Goal: Browse casually: Explore the website without a specific task or goal

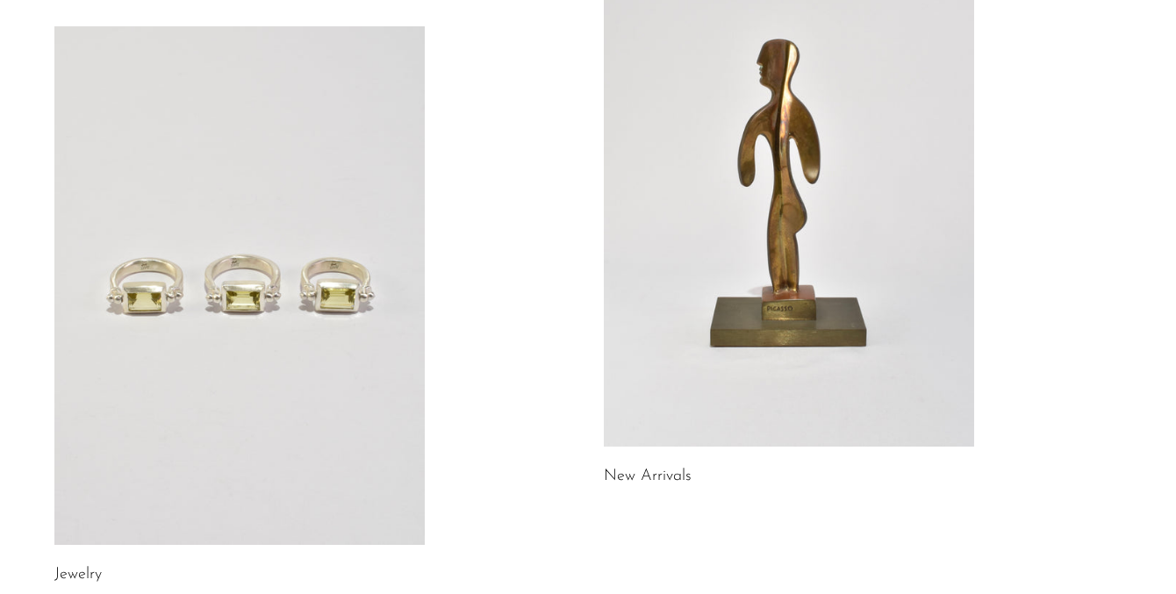
scroll to position [262, 0]
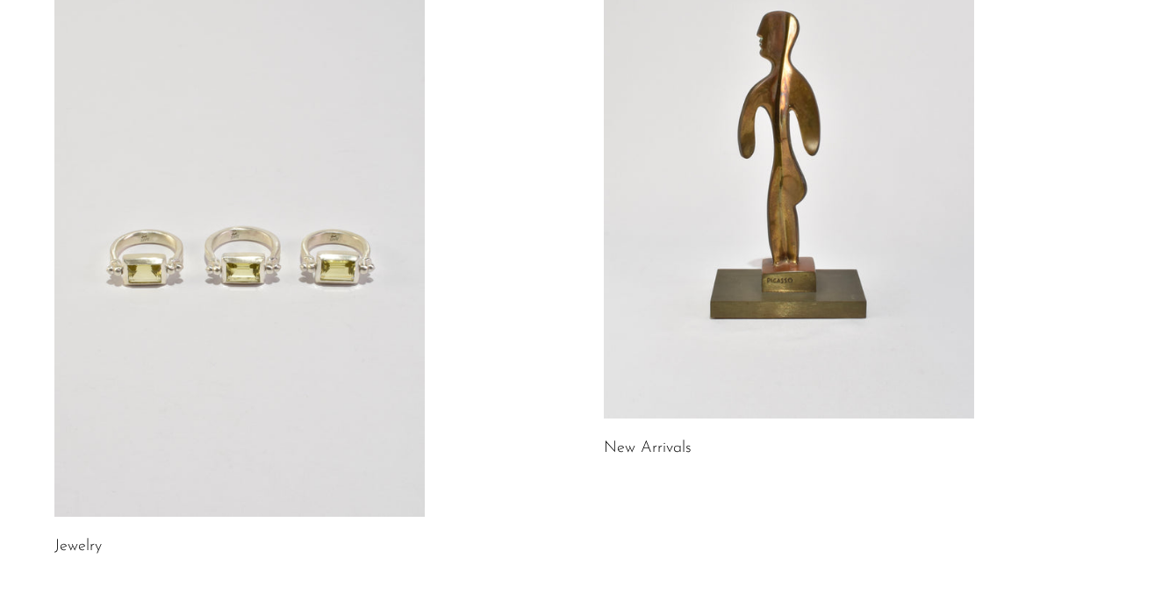
click at [800, 260] on link at bounding box center [789, 159] width 370 height 518
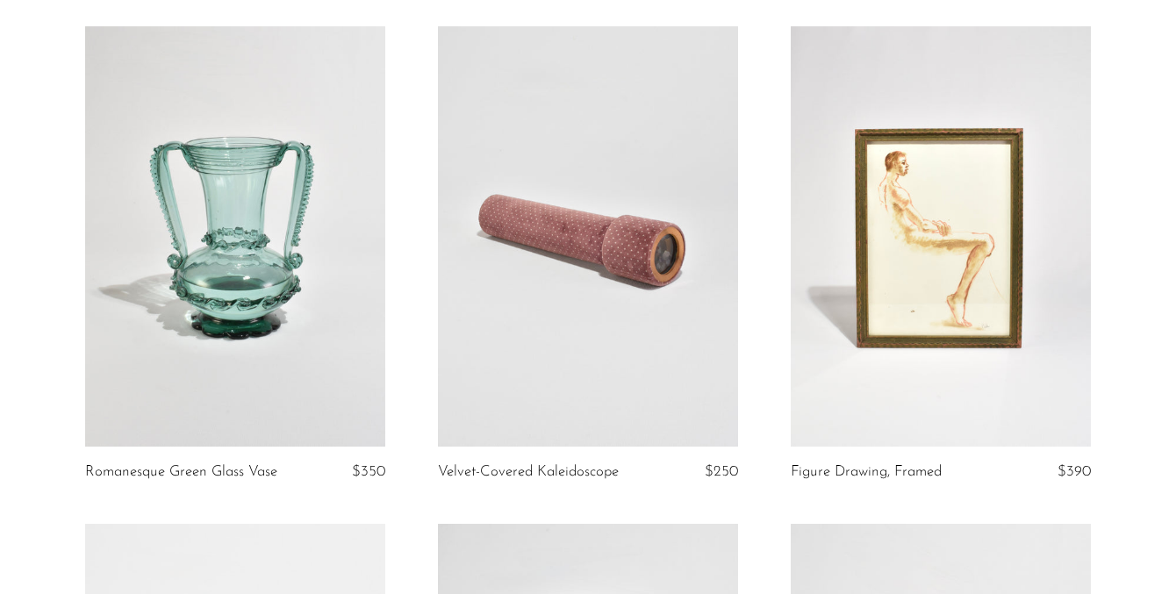
scroll to position [151, 0]
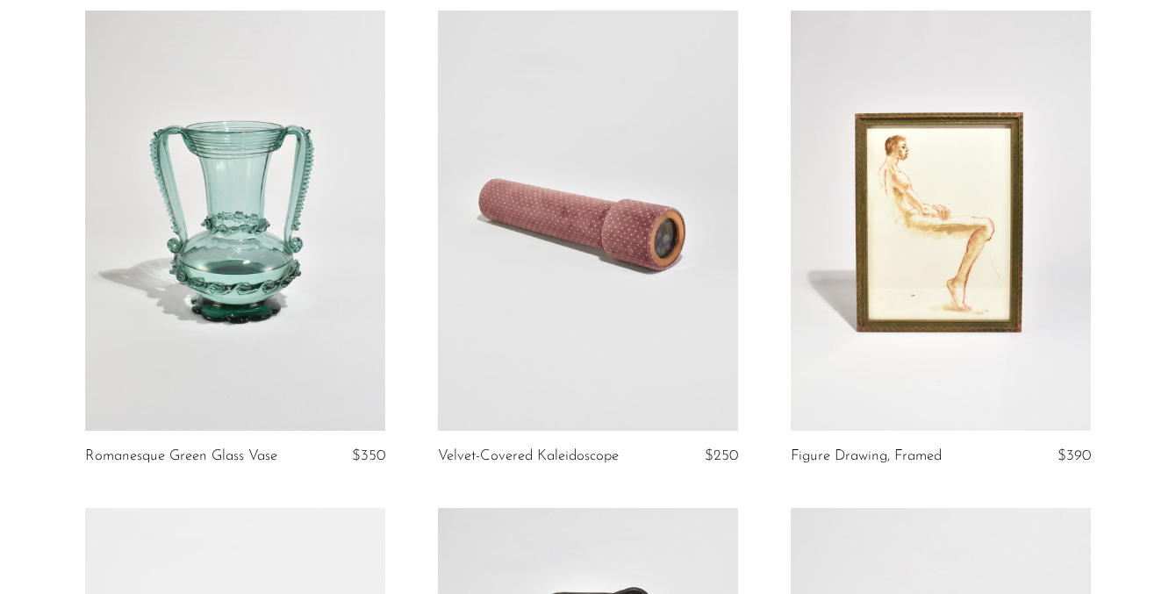
click at [275, 268] on link at bounding box center [235, 221] width 300 height 420
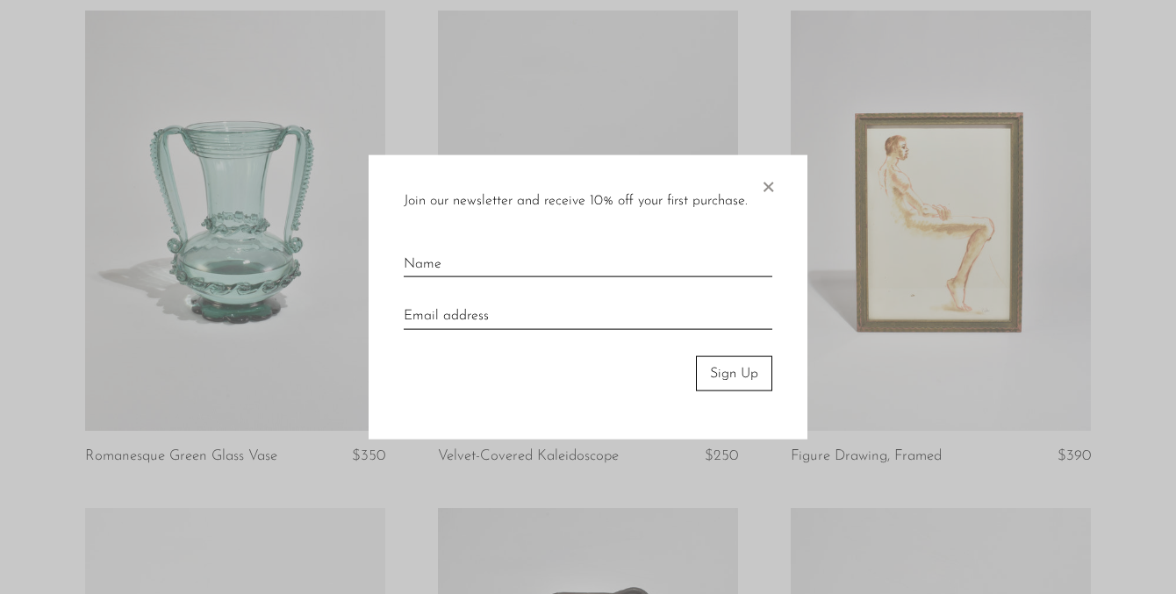
click at [773, 186] on span "×" at bounding box center [768, 182] width 18 height 56
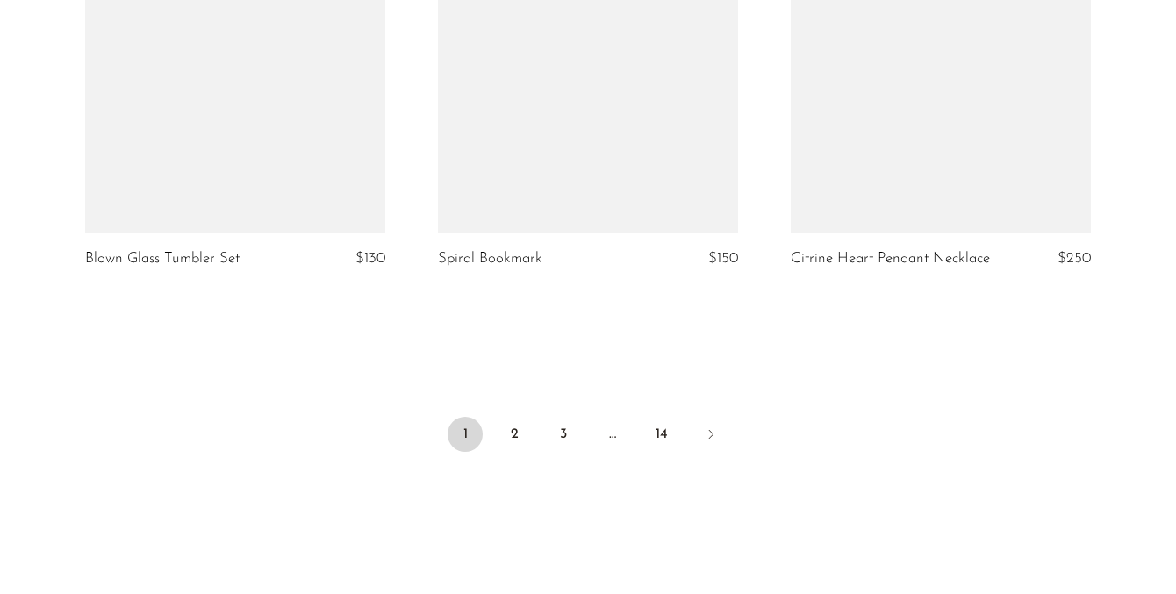
scroll to position [5915, 0]
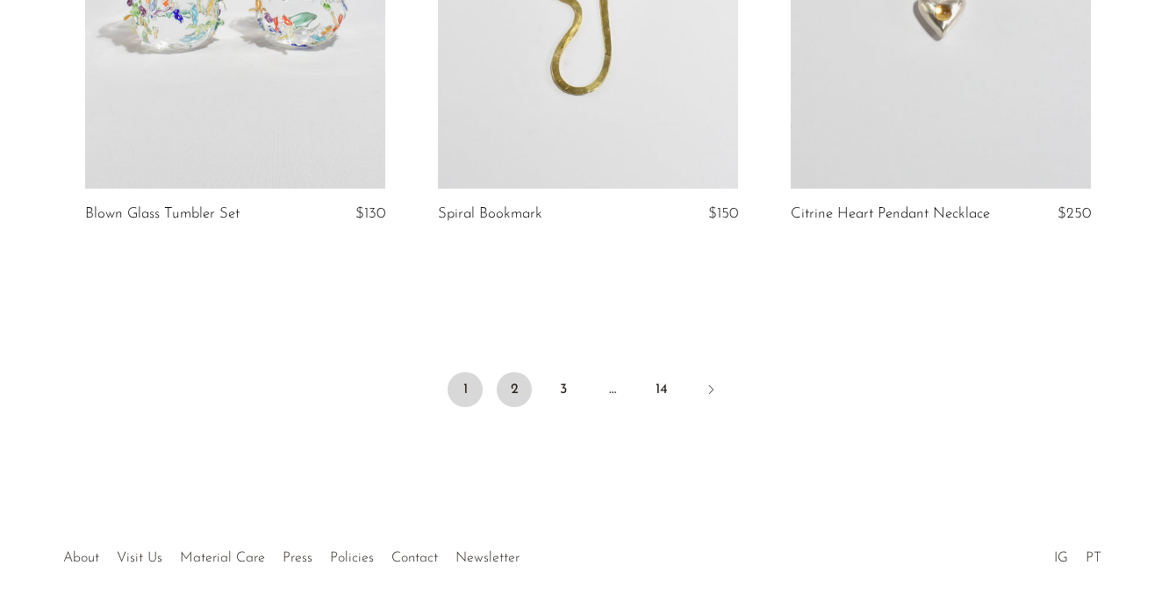
click at [507, 407] on link "2" at bounding box center [514, 389] width 35 height 35
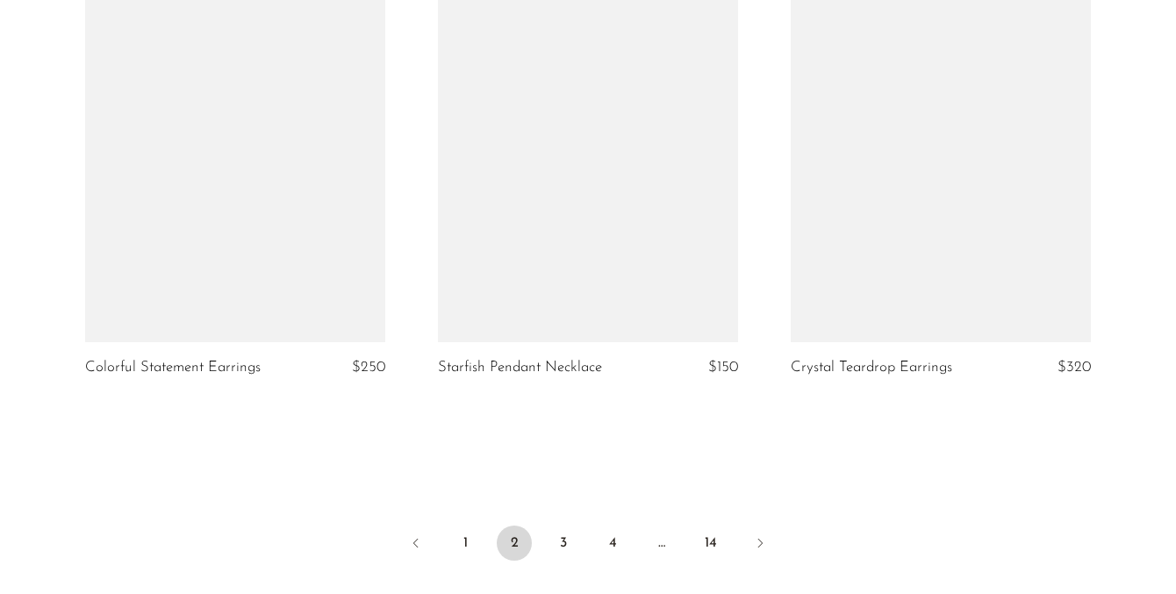
scroll to position [5781, 0]
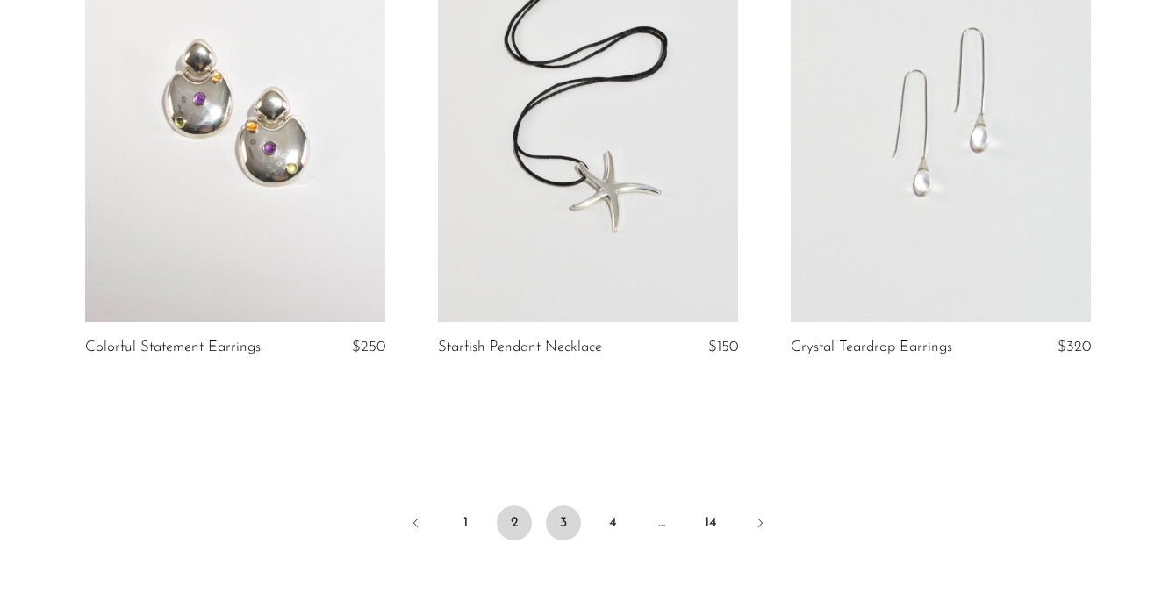
click at [559, 540] on link "3" at bounding box center [563, 522] width 35 height 35
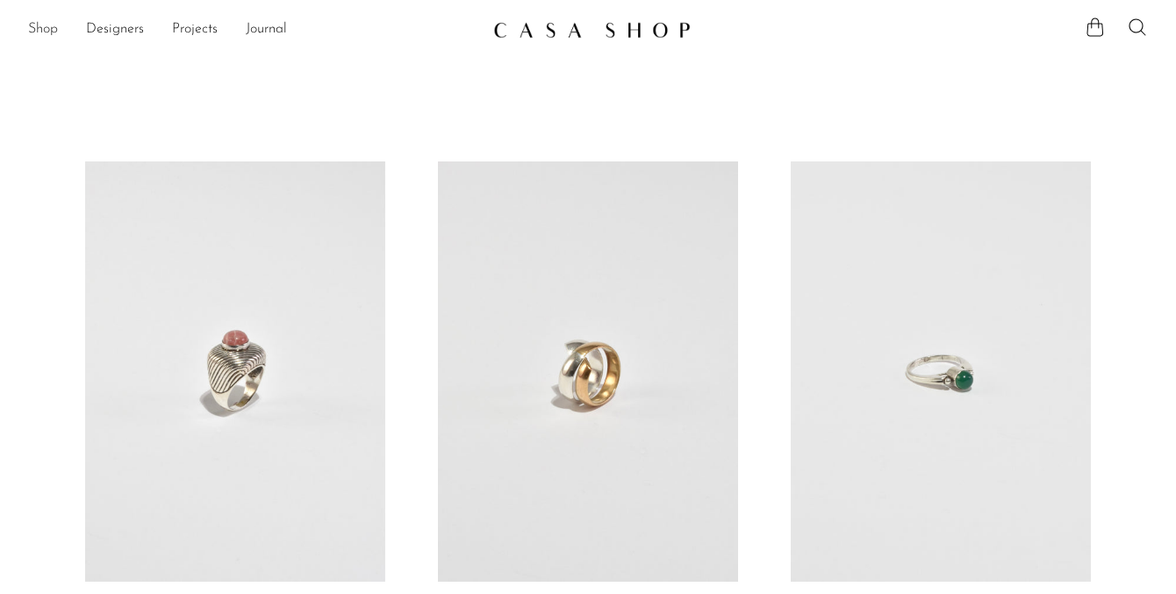
click at [46, 32] on link "Shop" at bounding box center [43, 29] width 30 height 23
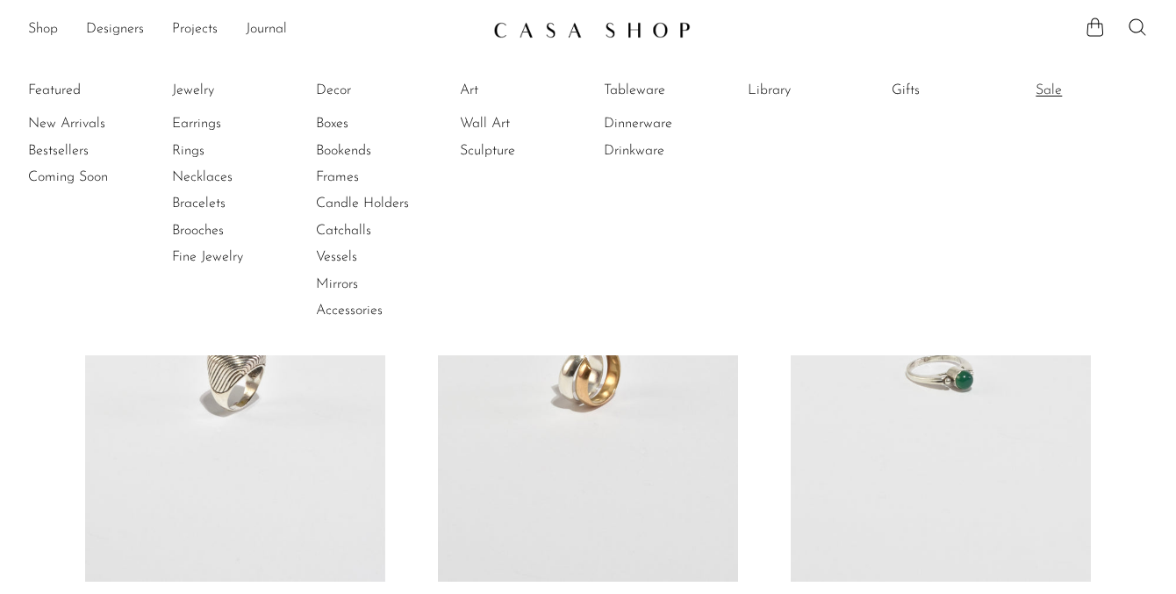
click at [1048, 88] on link "Sale" at bounding box center [1101, 90] width 132 height 19
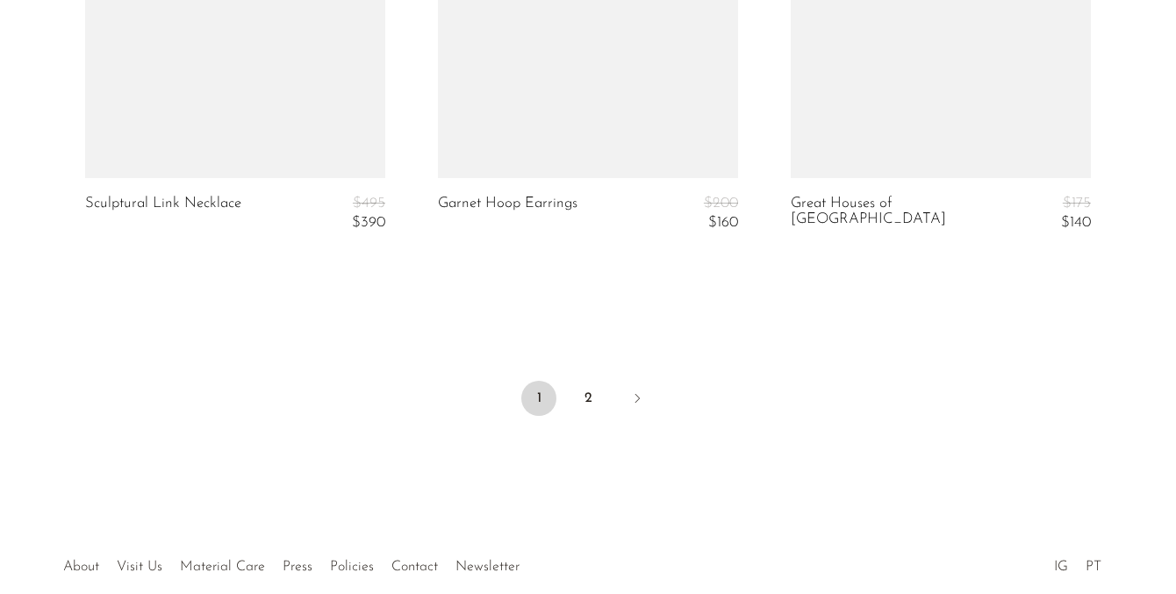
scroll to position [6183, 0]
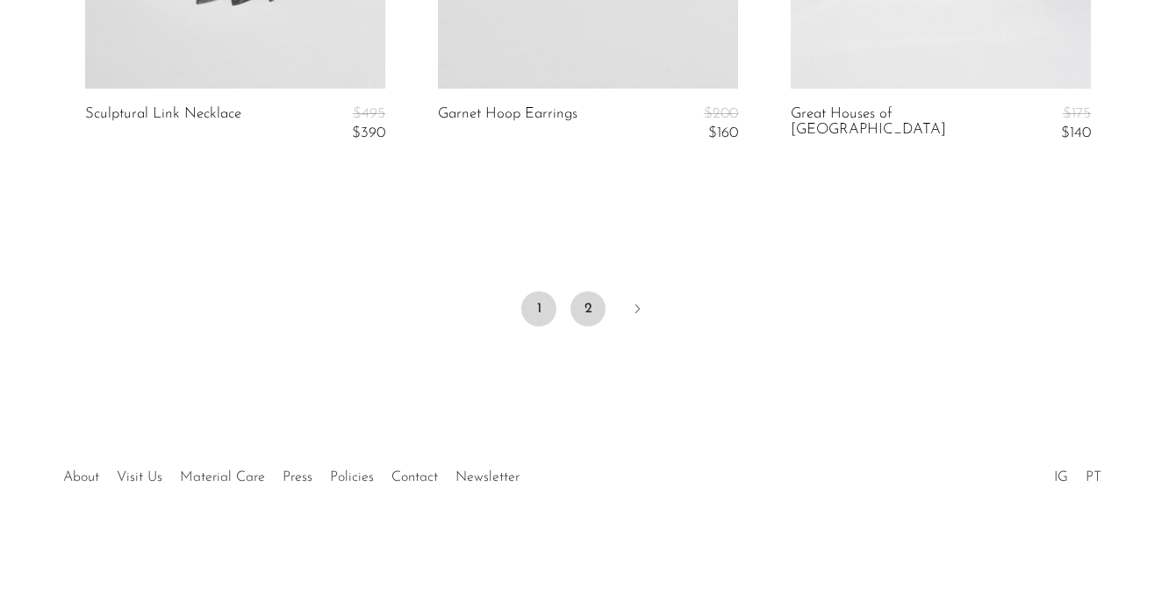
click at [583, 312] on link "2" at bounding box center [587, 308] width 35 height 35
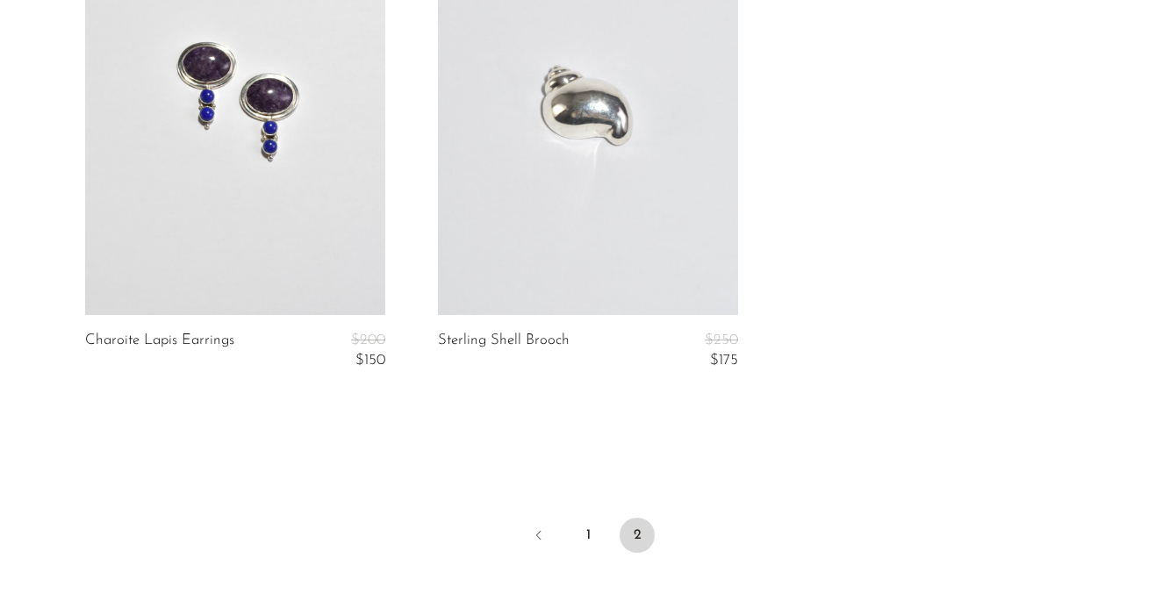
scroll to position [2563, 0]
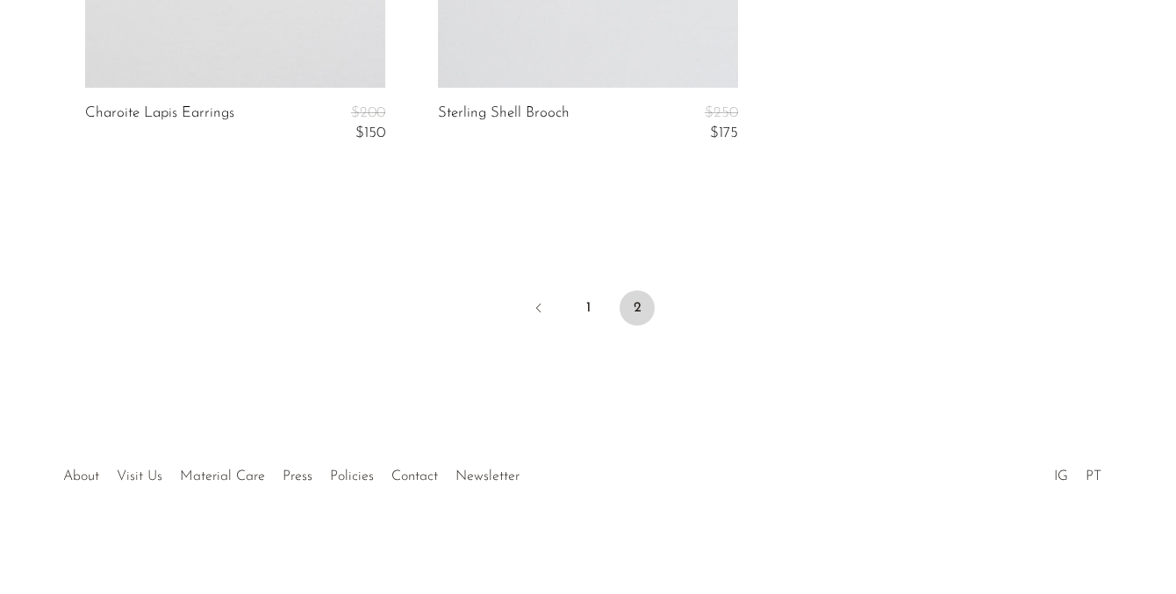
click at [146, 475] on link "Visit Us" at bounding box center [140, 476] width 46 height 14
click at [87, 473] on link "About" at bounding box center [81, 476] width 36 height 14
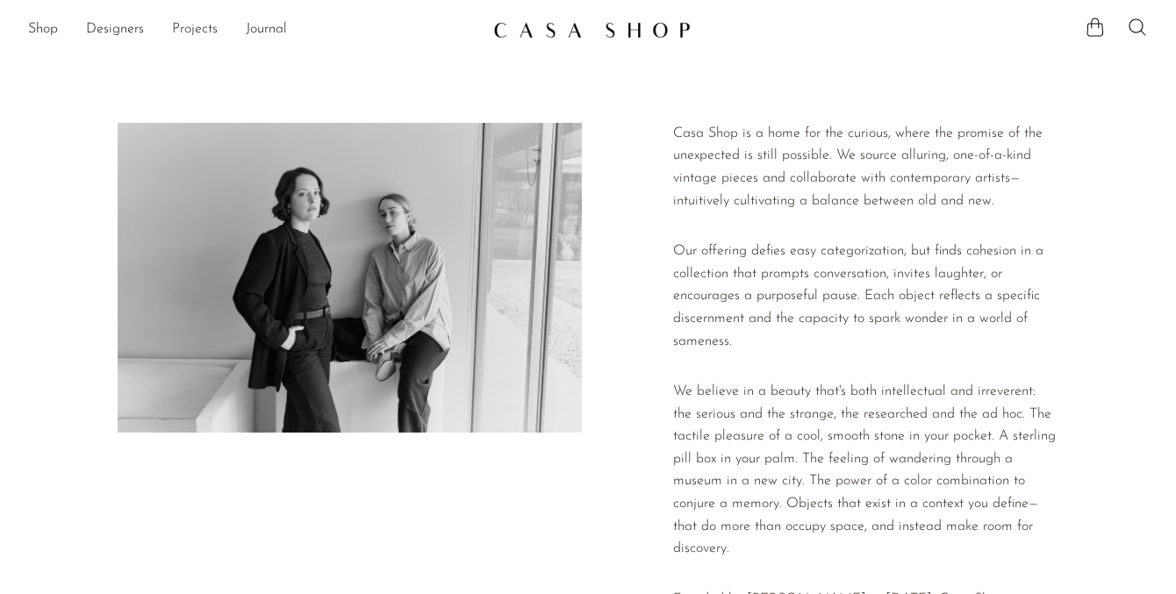
click at [202, 27] on link "Projects" at bounding box center [195, 29] width 46 height 23
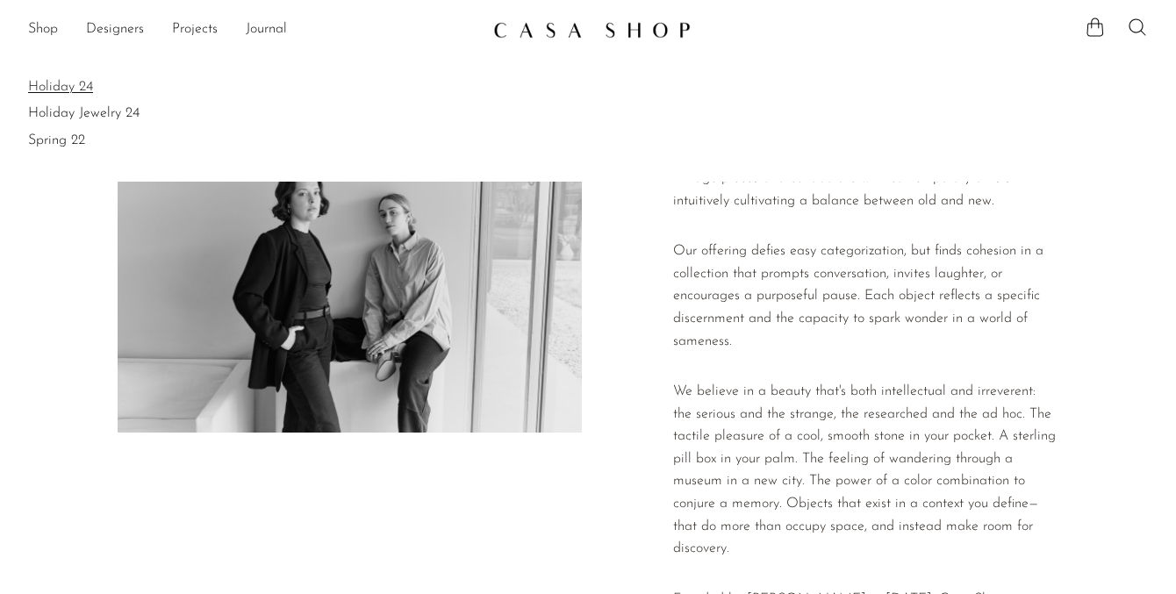
click at [56, 85] on link "Holiday 24" at bounding box center [587, 86] width 1119 height 19
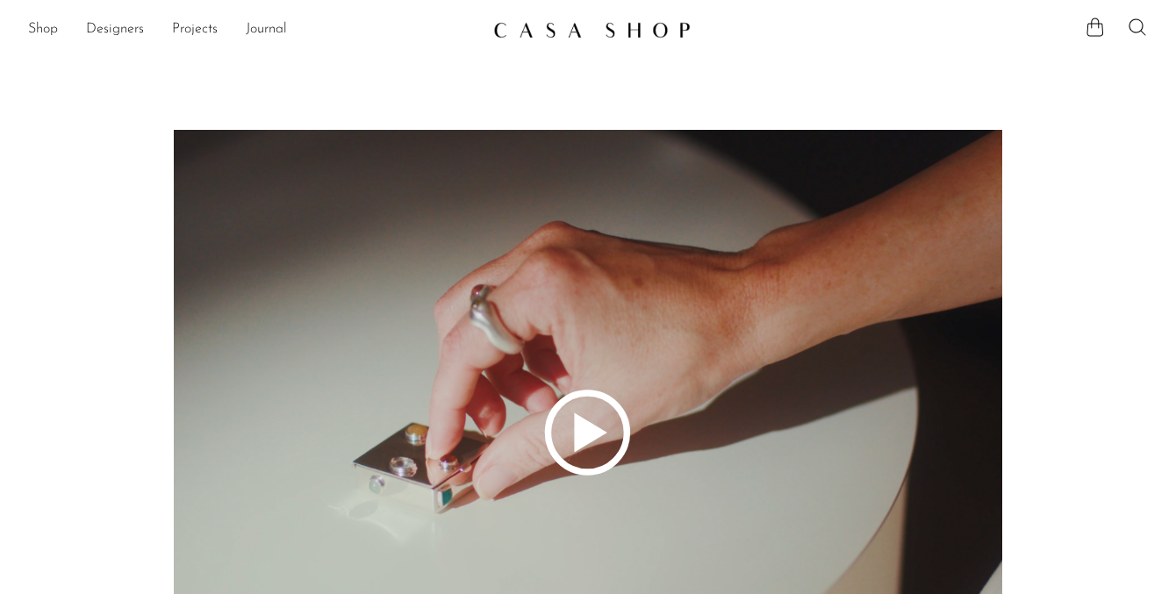
click at [614, 447] on icon at bounding box center [587, 433] width 1119 height 606
click at [259, 32] on link "Journal" at bounding box center [266, 29] width 41 height 23
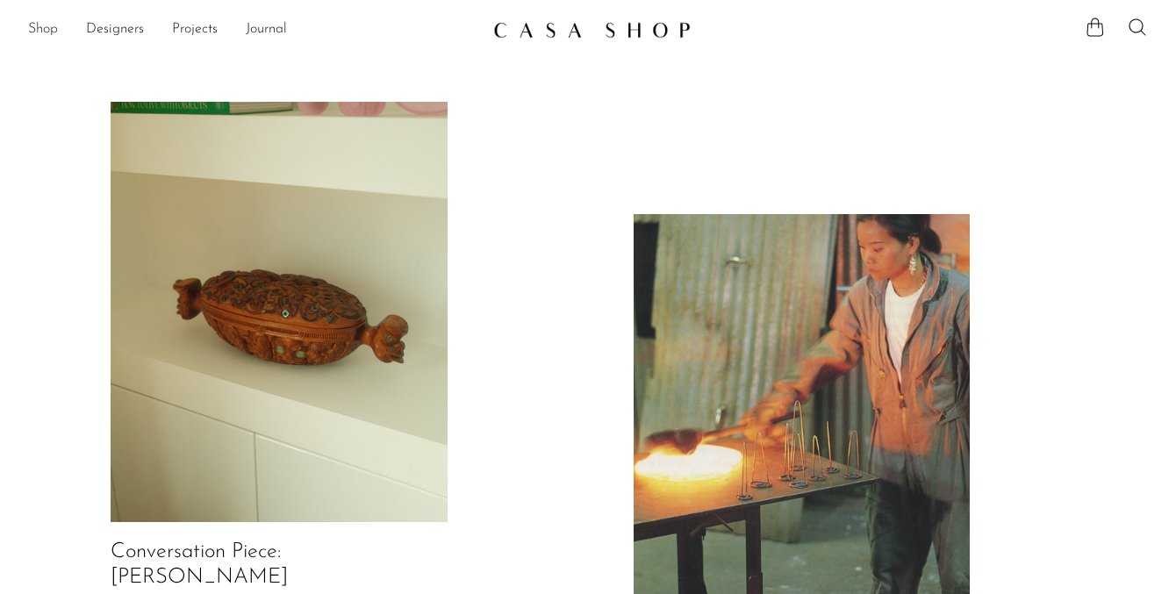
click at [40, 28] on link "Shop" at bounding box center [43, 29] width 30 height 23
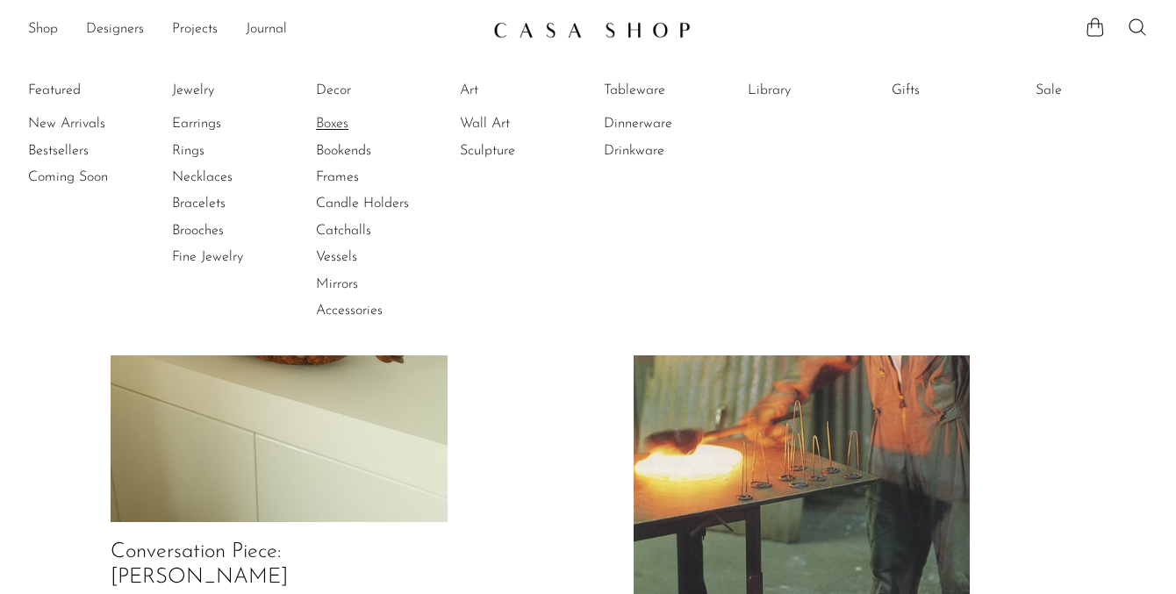
click at [341, 123] on link "Boxes" at bounding box center [382, 123] width 132 height 19
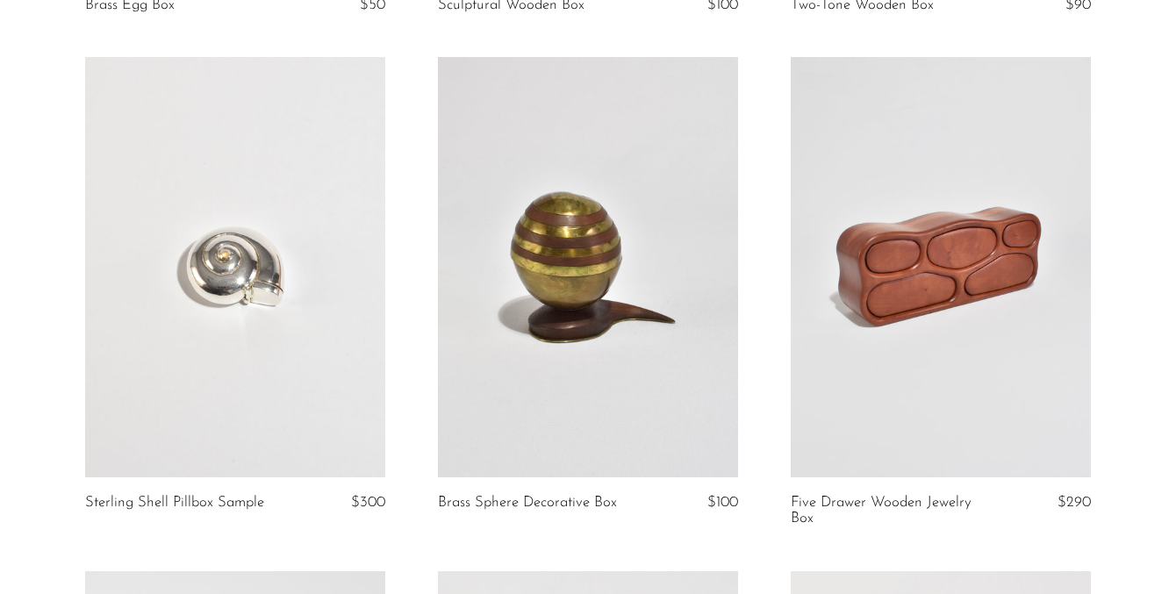
scroll to position [609, 0]
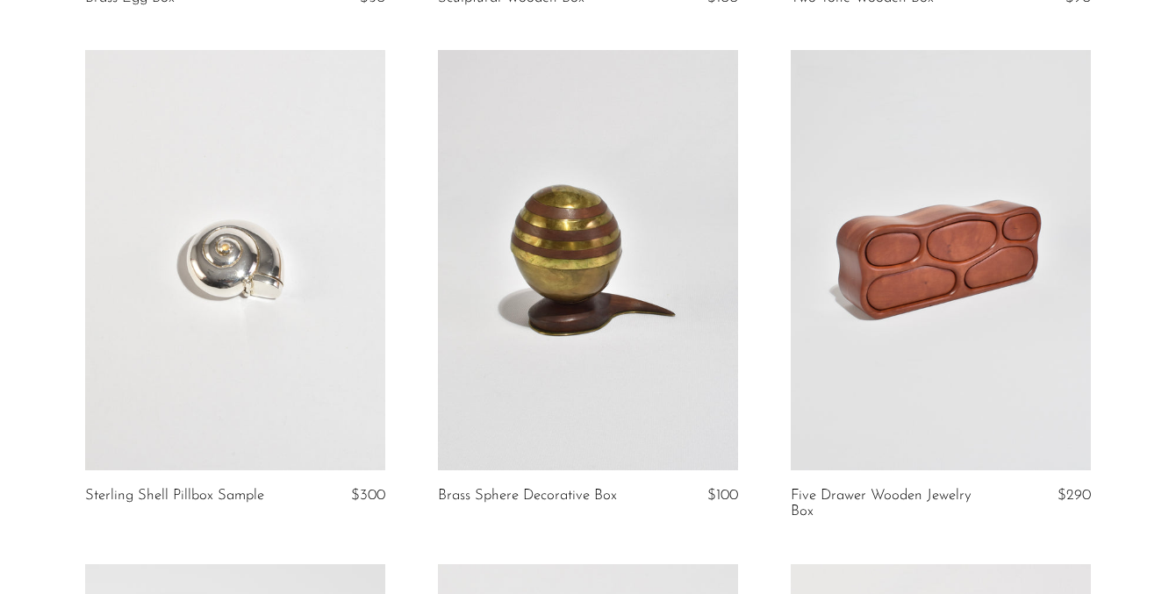
click at [628, 281] on link at bounding box center [588, 260] width 300 height 420
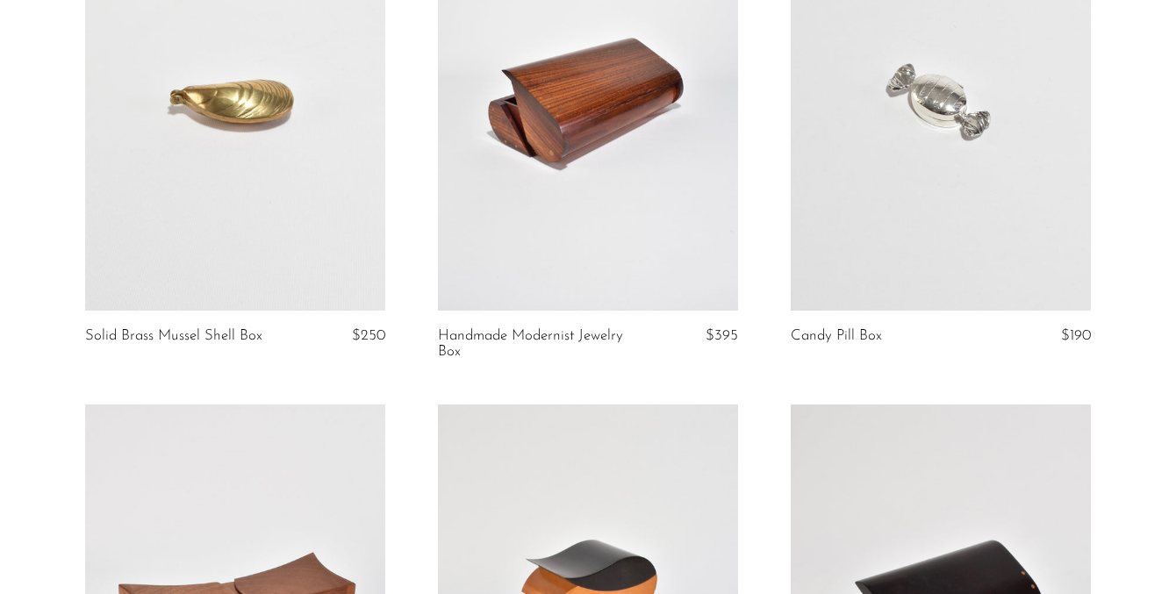
scroll to position [2273, 0]
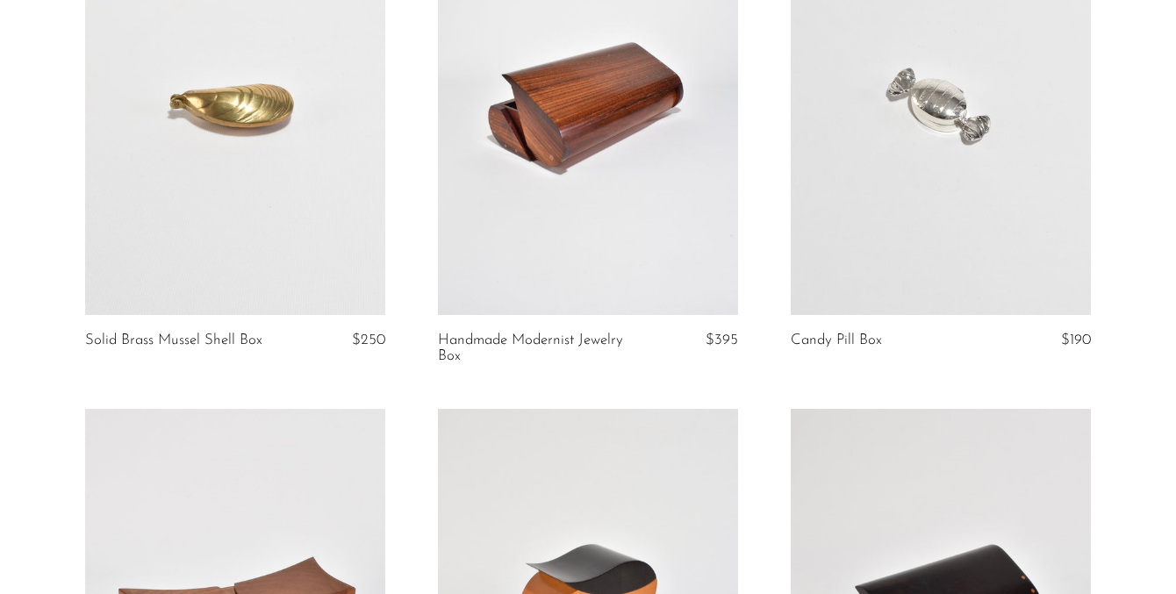
click at [560, 182] on link at bounding box center [588, 105] width 300 height 420
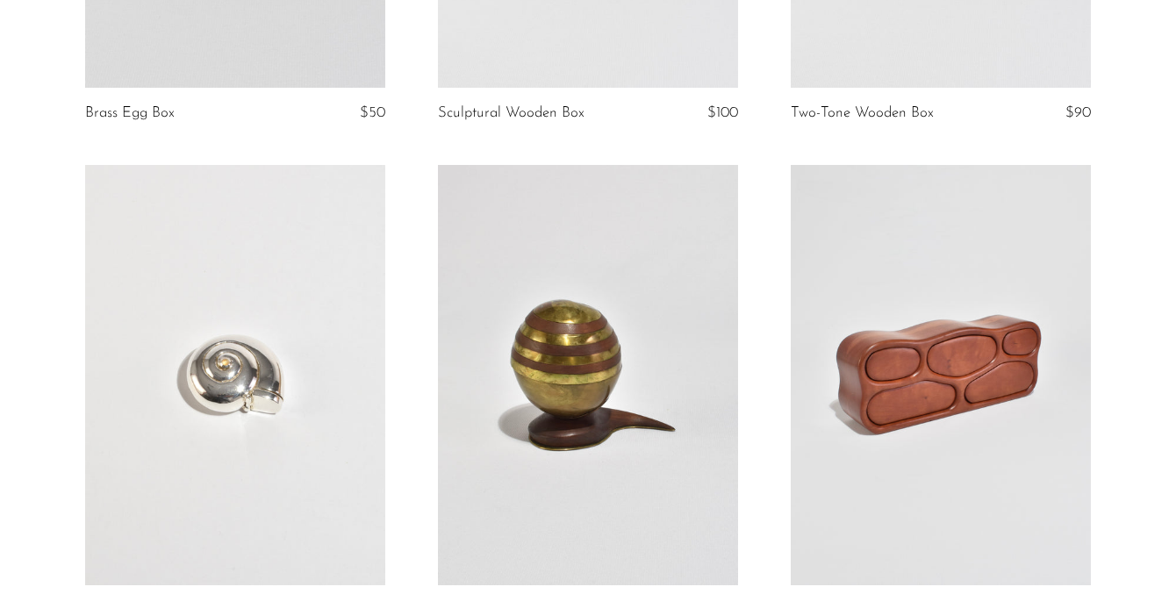
scroll to position [0, 0]
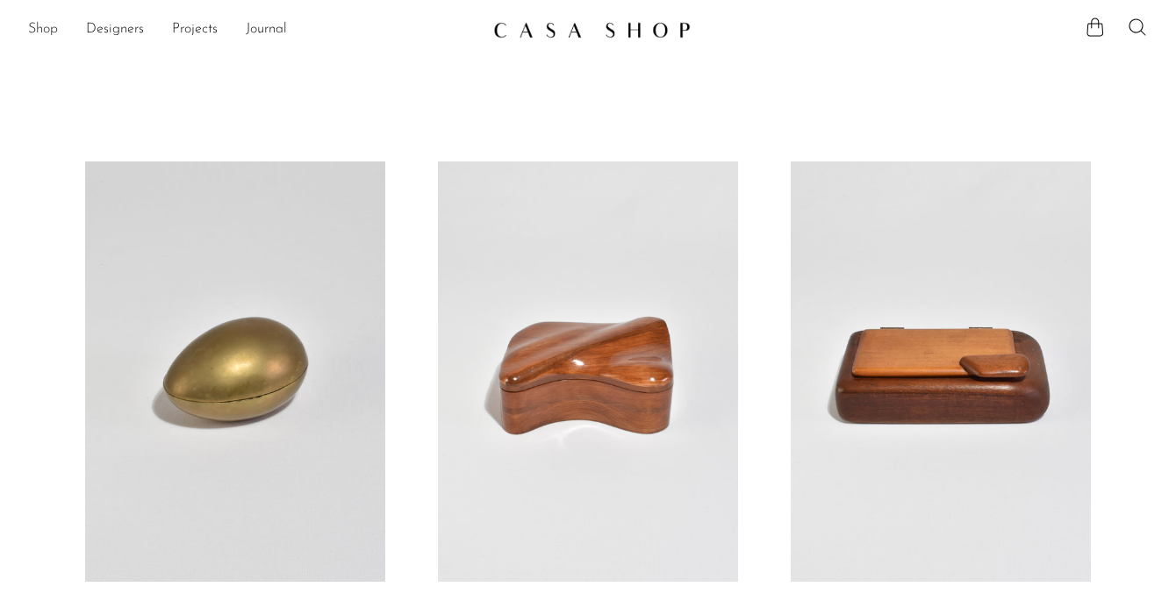
click at [43, 33] on link "Shop" at bounding box center [43, 29] width 30 height 23
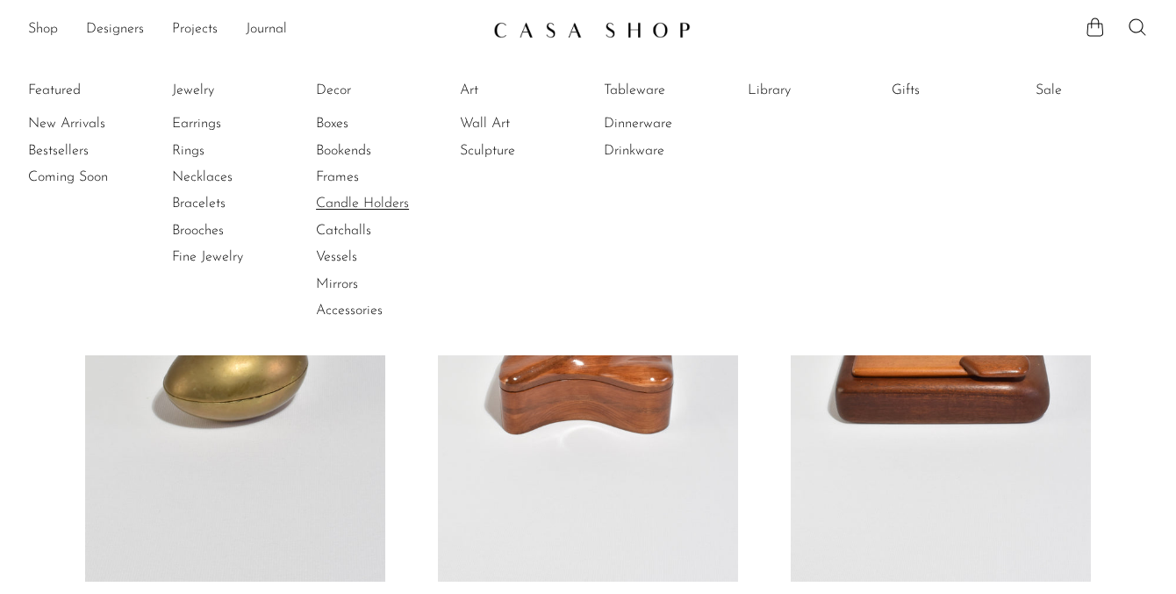
click at [340, 203] on link "Candle Holders" at bounding box center [382, 203] width 132 height 19
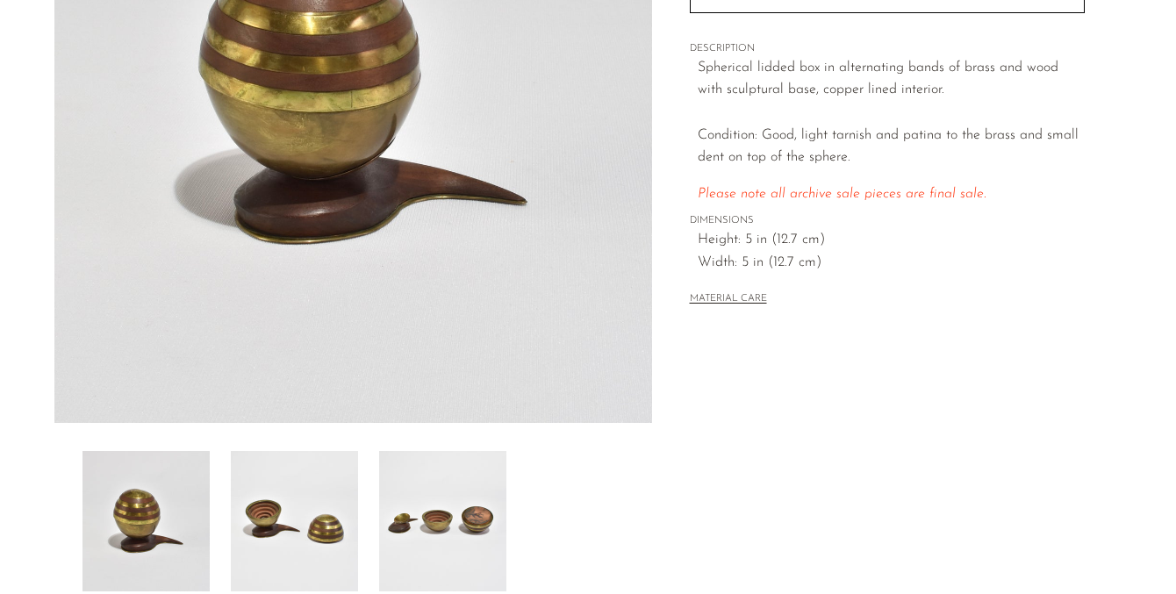
scroll to position [456, 0]
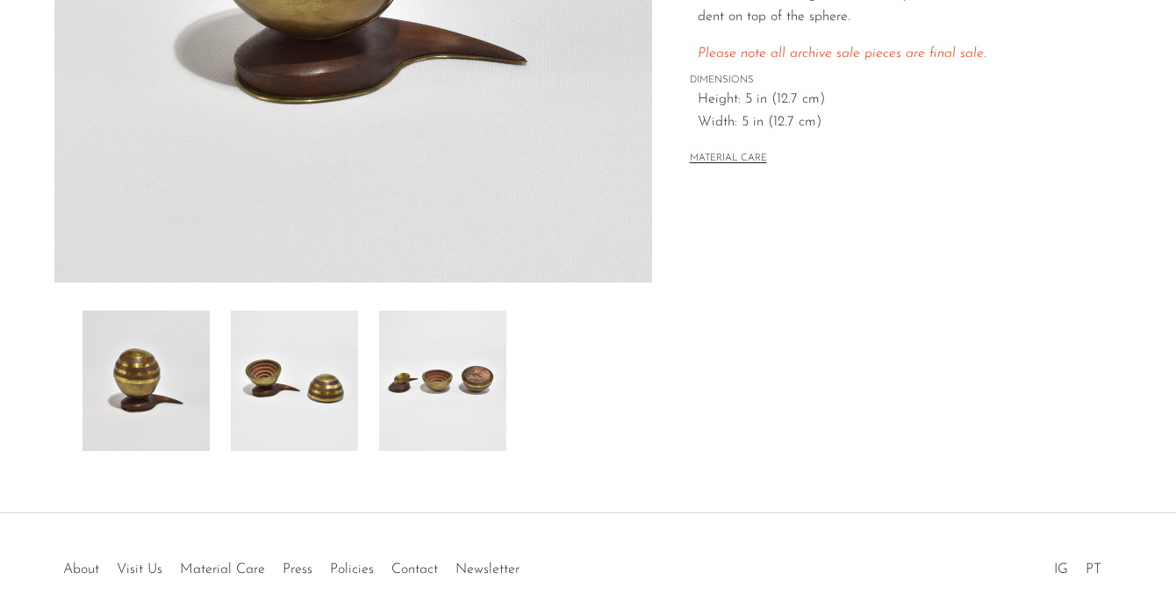
click at [447, 416] on img at bounding box center [442, 381] width 127 height 140
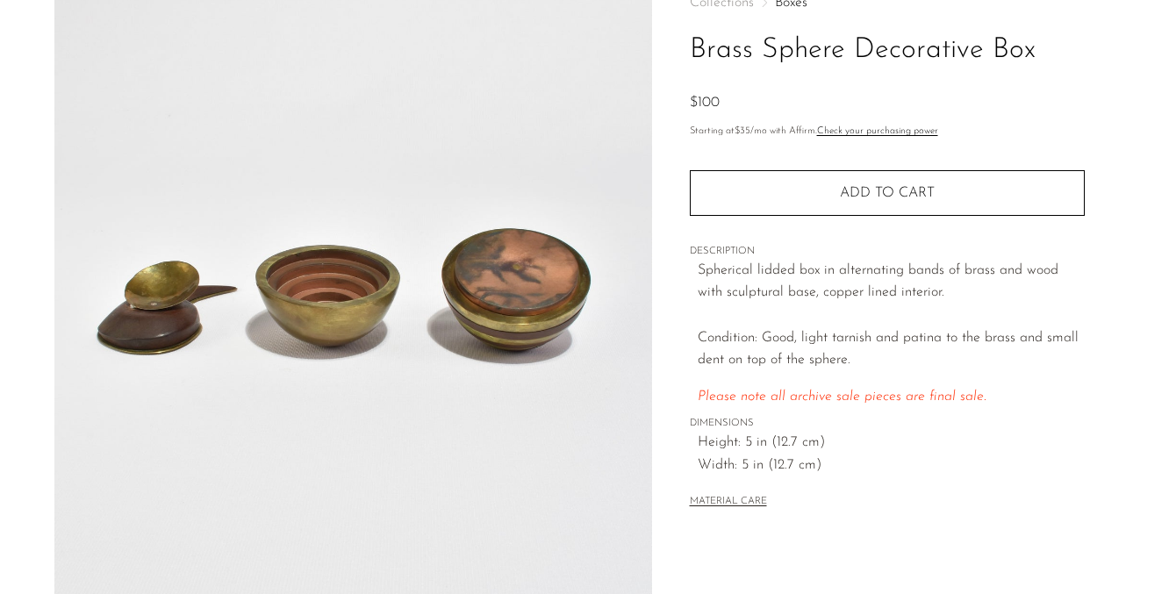
scroll to position [73, 0]
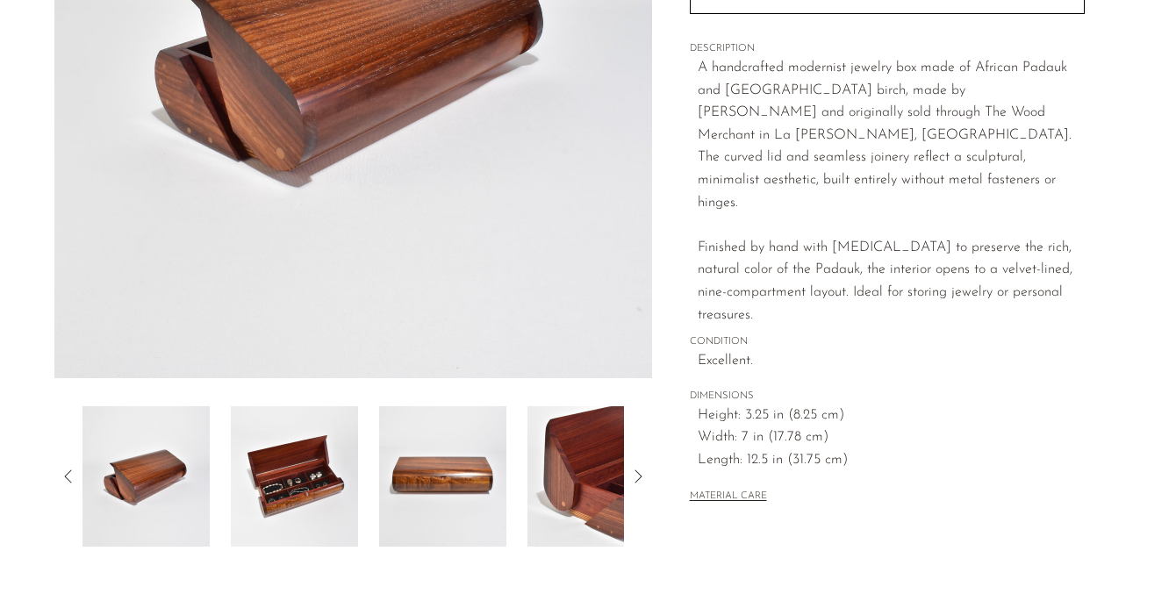
scroll to position [367, 0]
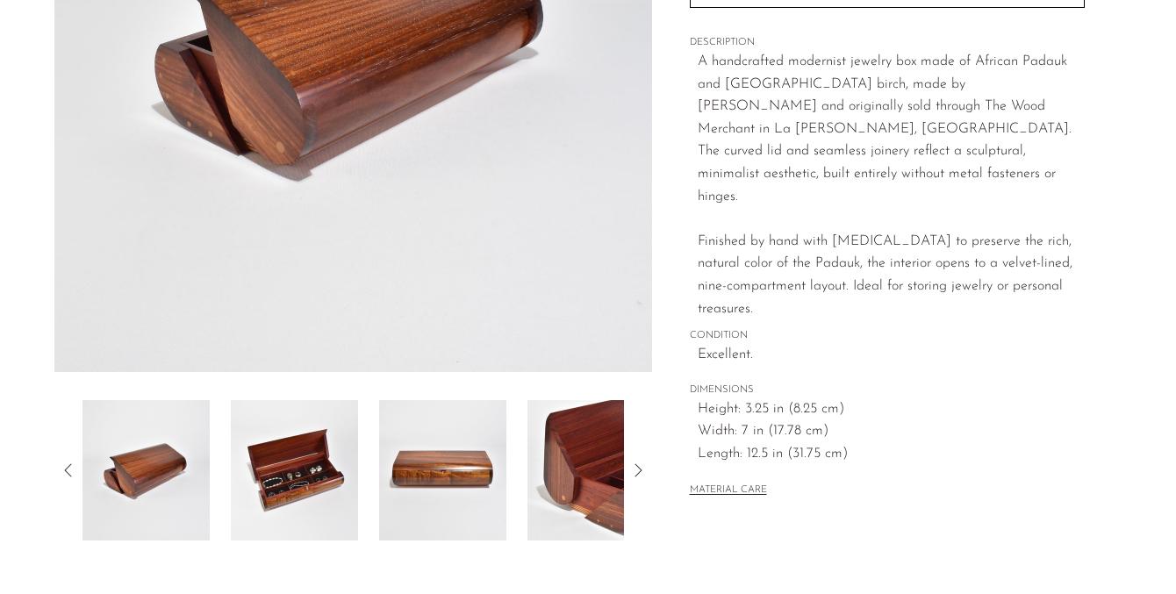
click at [308, 498] on img at bounding box center [294, 470] width 127 height 140
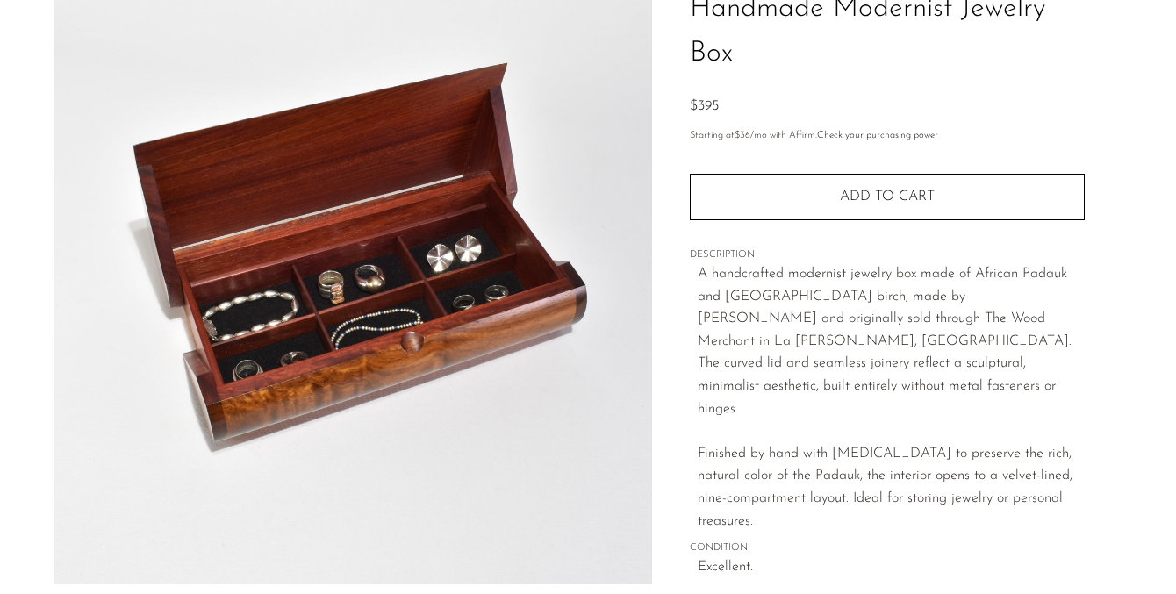
scroll to position [158, 0]
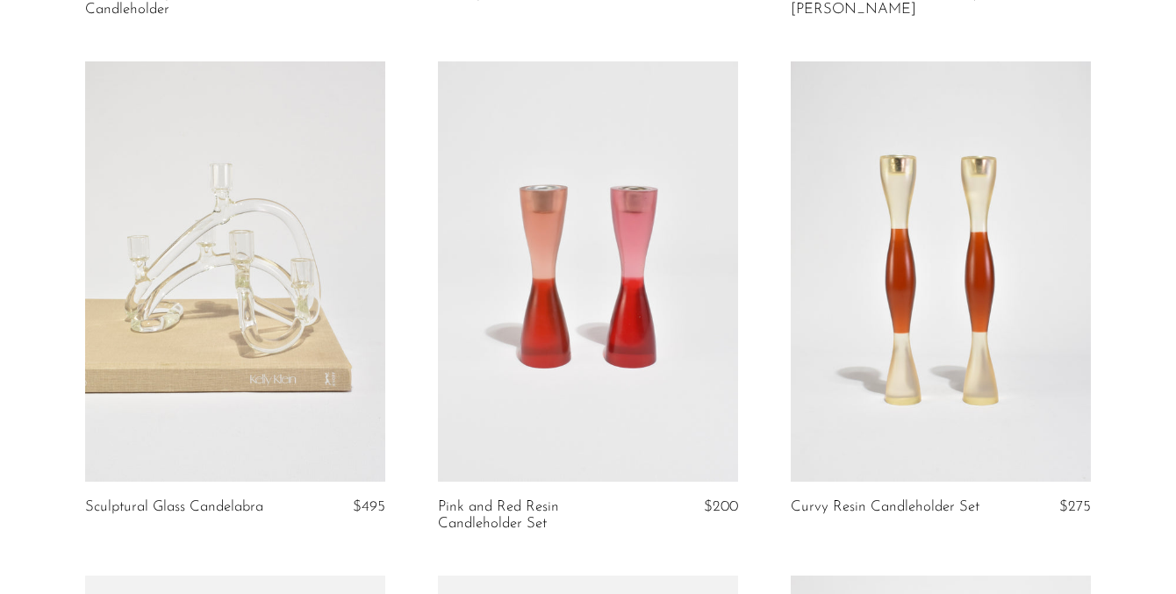
scroll to position [615, 0]
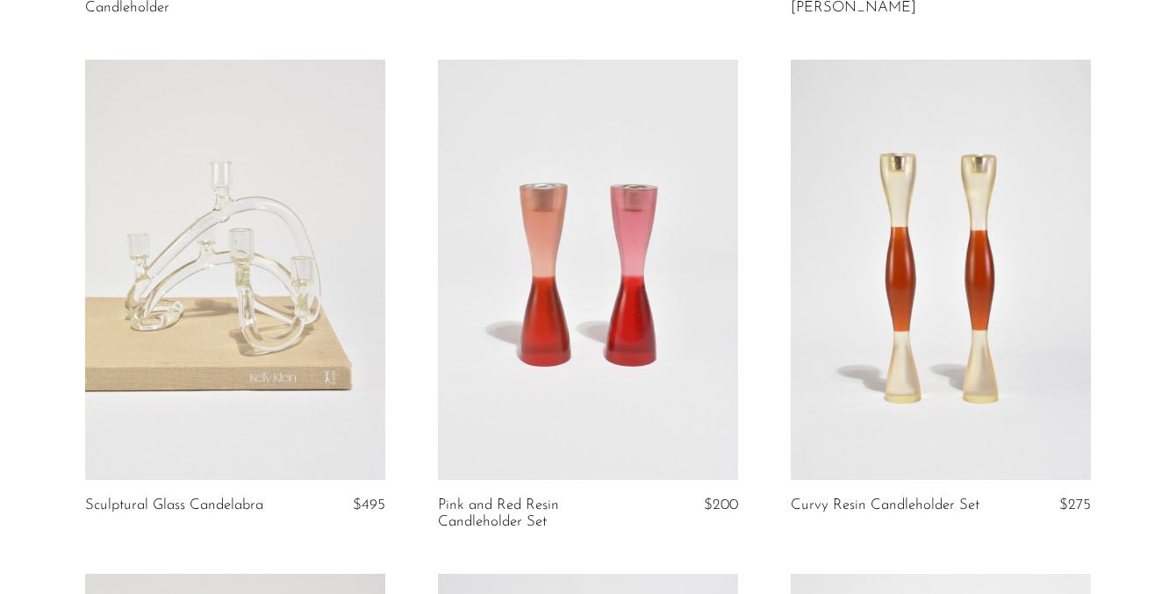
click at [500, 504] on link "Pink and Red Resin Candleholder Set" at bounding box center [537, 513] width 199 height 32
click at [238, 361] on link at bounding box center [235, 270] width 300 height 420
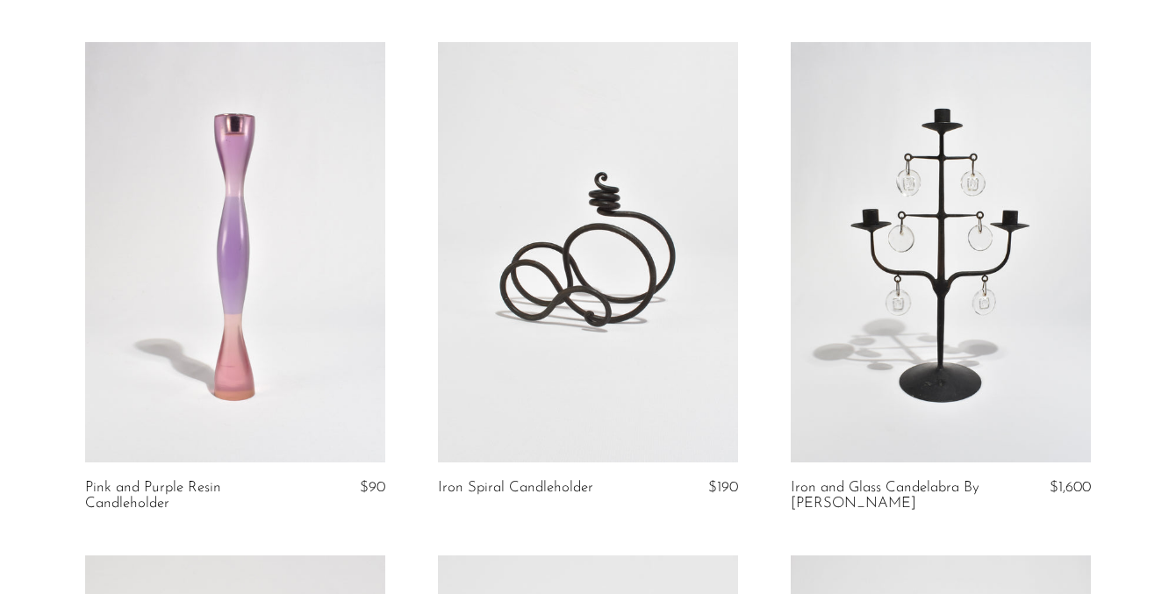
scroll to position [0, 0]
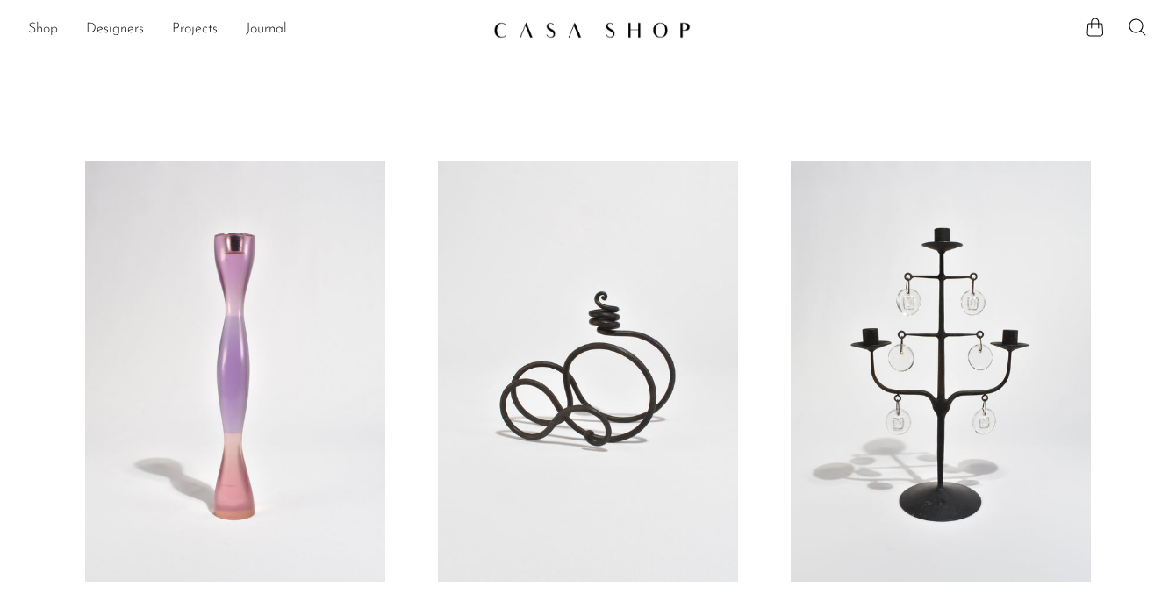
click at [43, 26] on link "Shop" at bounding box center [43, 29] width 30 height 23
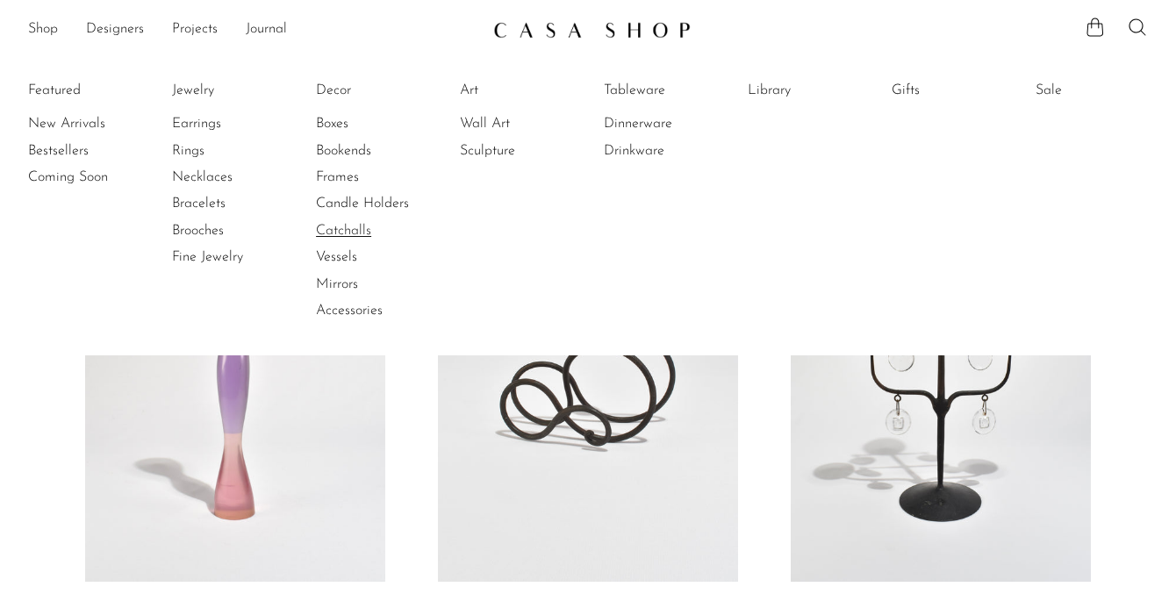
click at [344, 231] on link "Catchalls" at bounding box center [382, 230] width 132 height 19
click at [351, 257] on link "Vessels" at bounding box center [382, 256] width 132 height 19
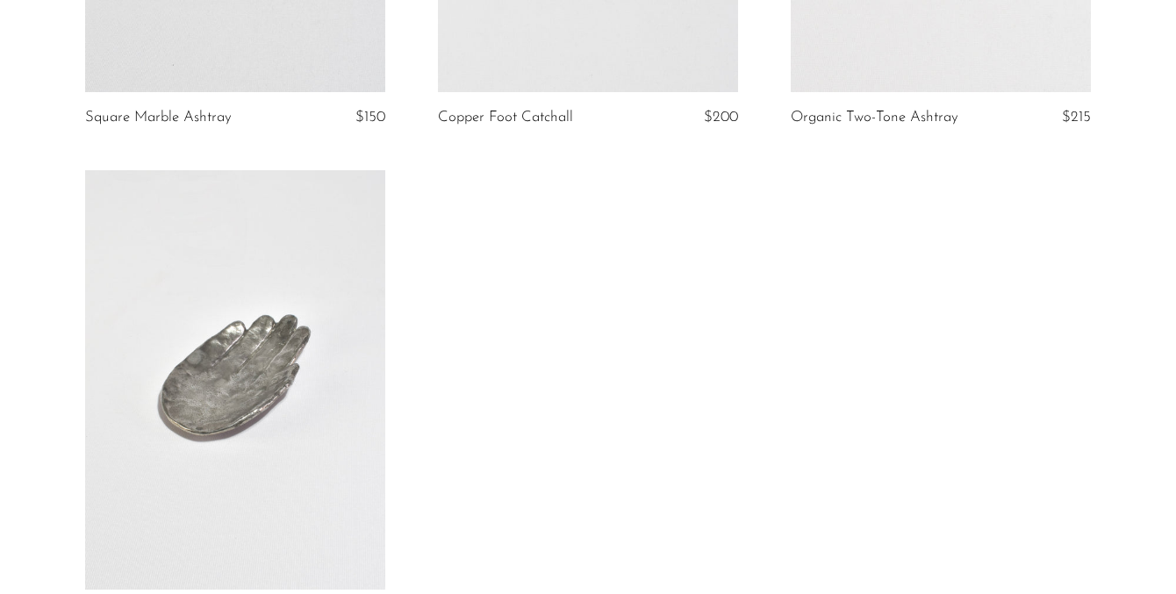
scroll to position [1985, 0]
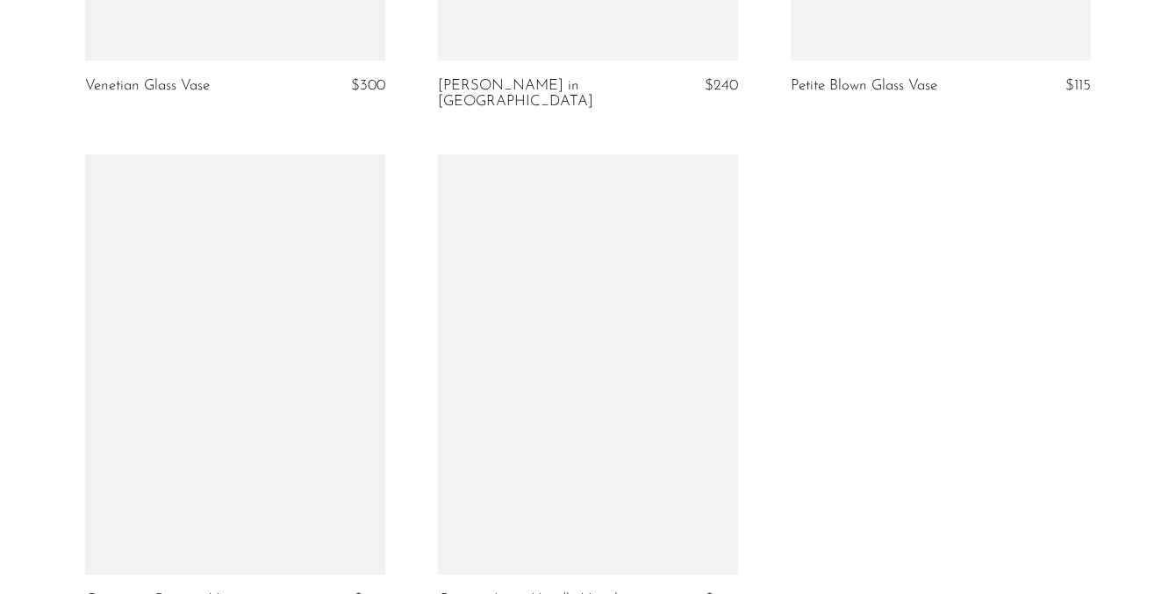
scroll to position [4037, 0]
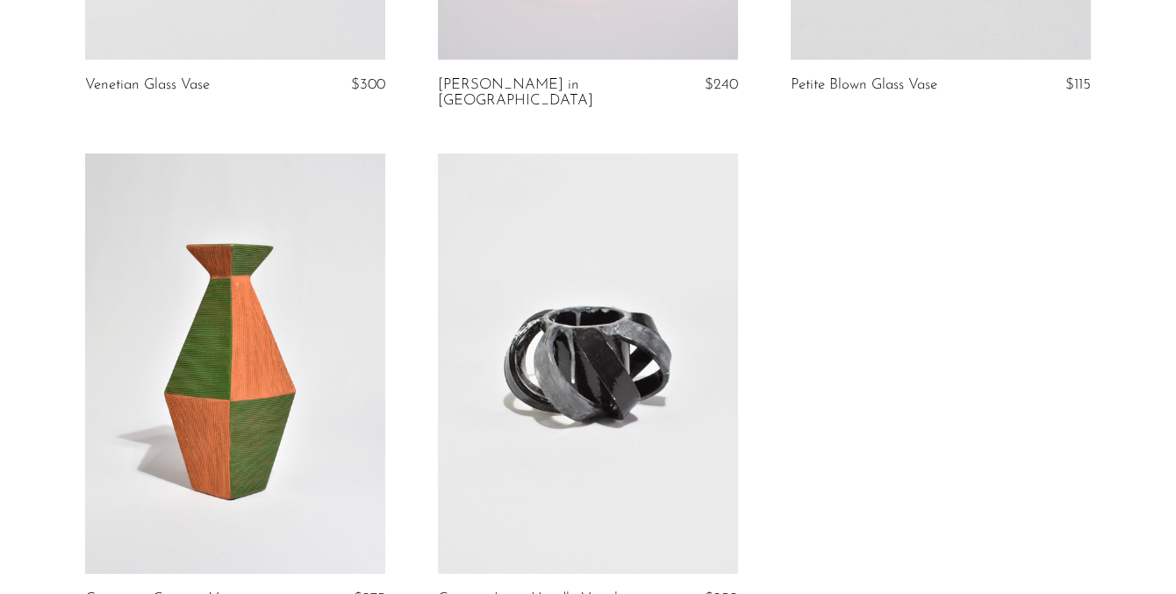
click at [279, 369] on link at bounding box center [235, 364] width 300 height 420
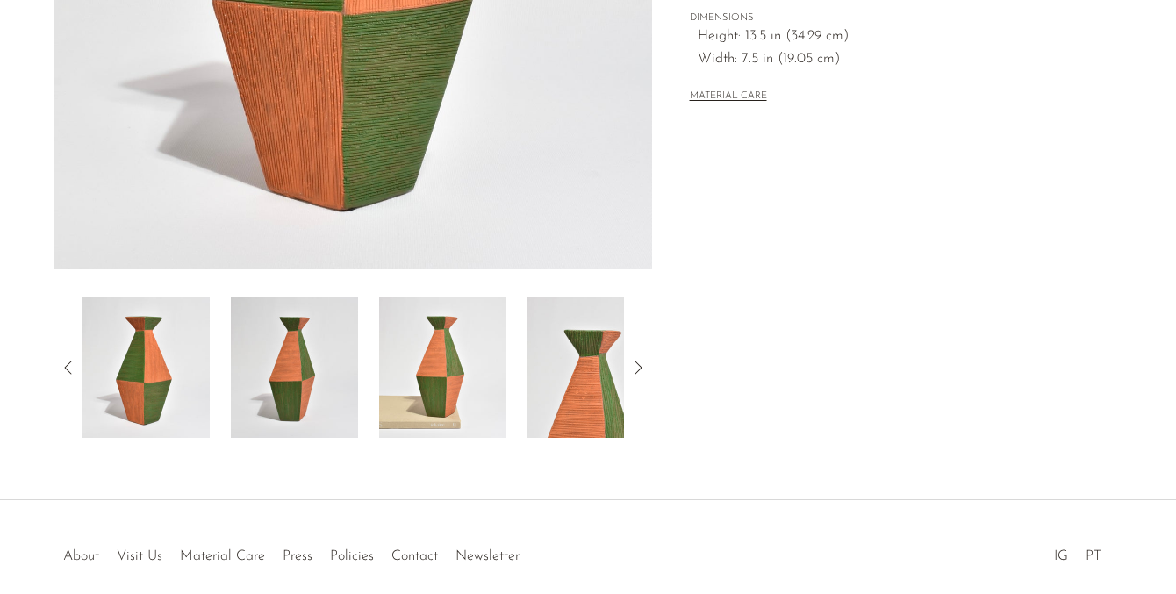
scroll to position [499, 0]
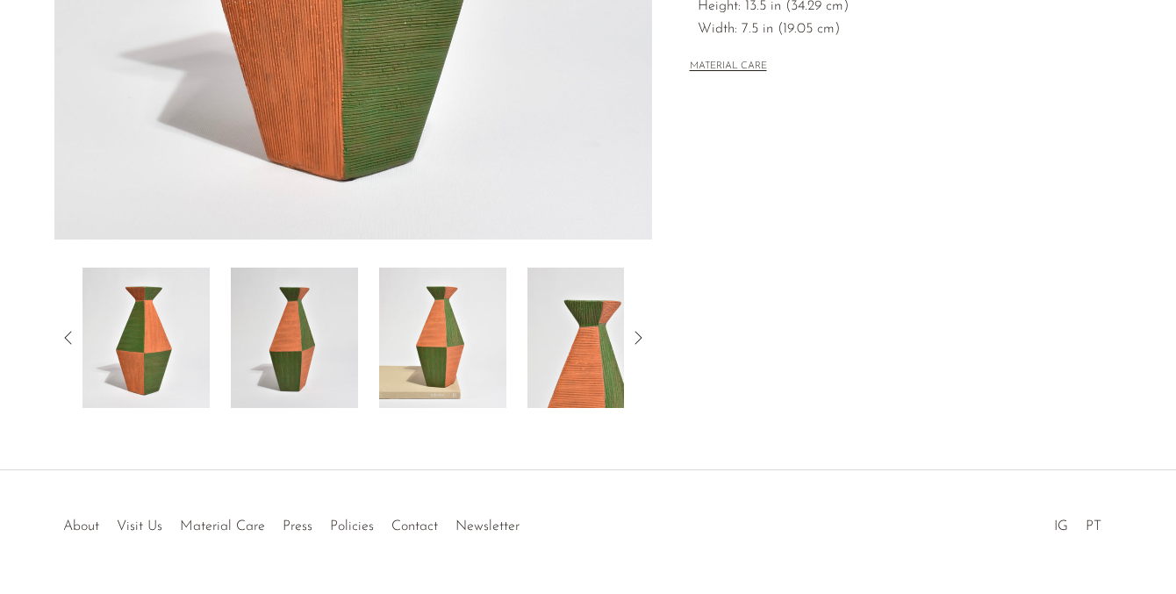
click at [640, 334] on icon at bounding box center [637, 337] width 21 height 21
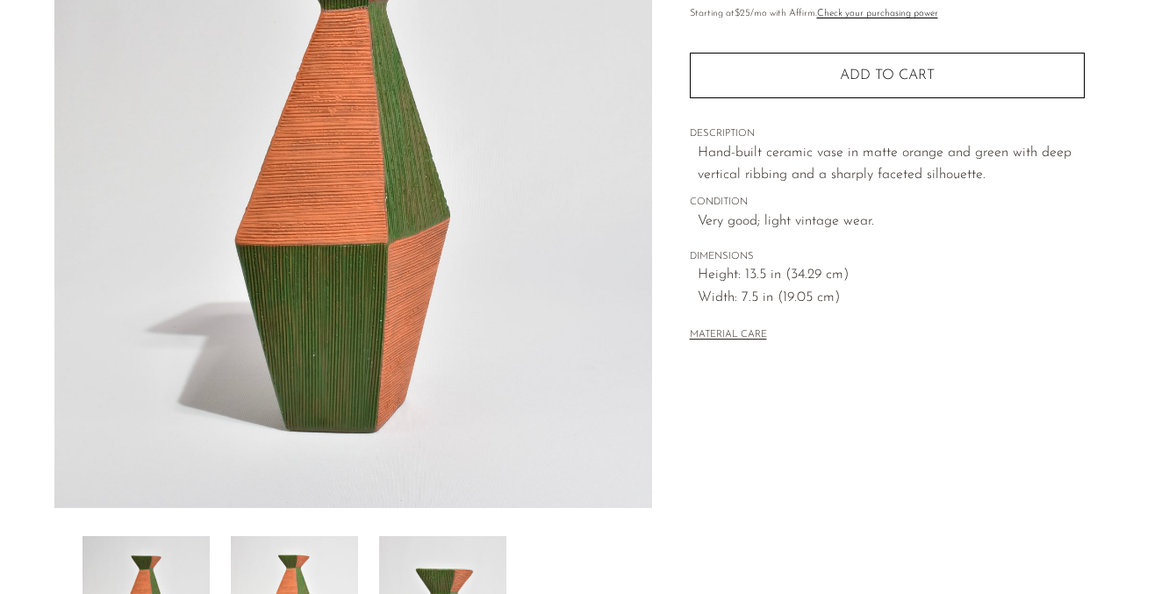
scroll to position [0, 0]
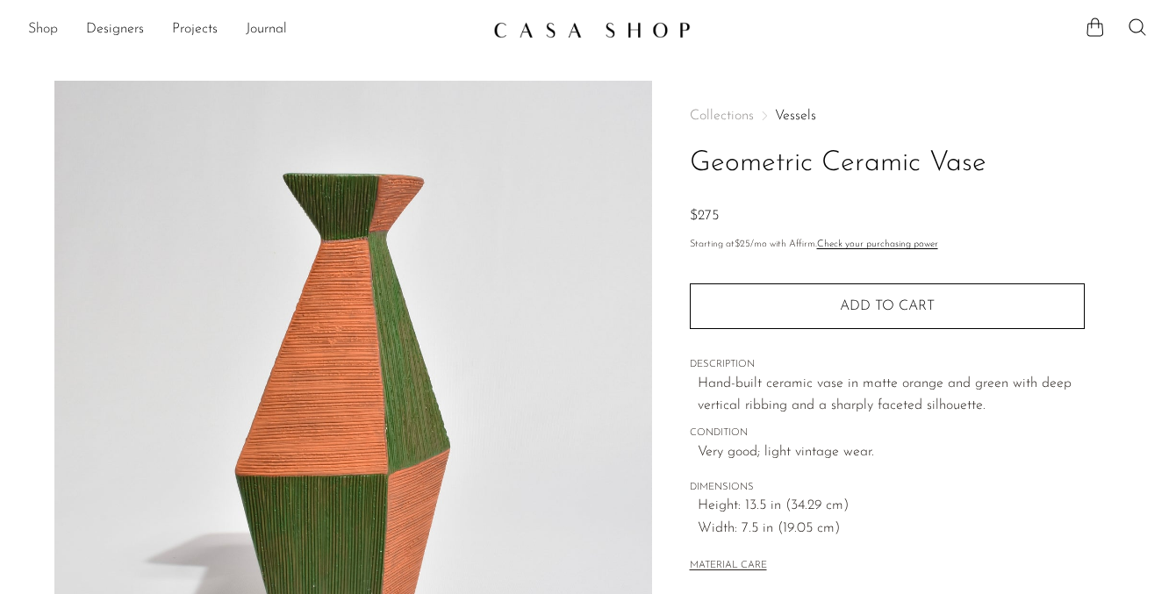
click at [51, 25] on link "Shop" at bounding box center [43, 29] width 30 height 23
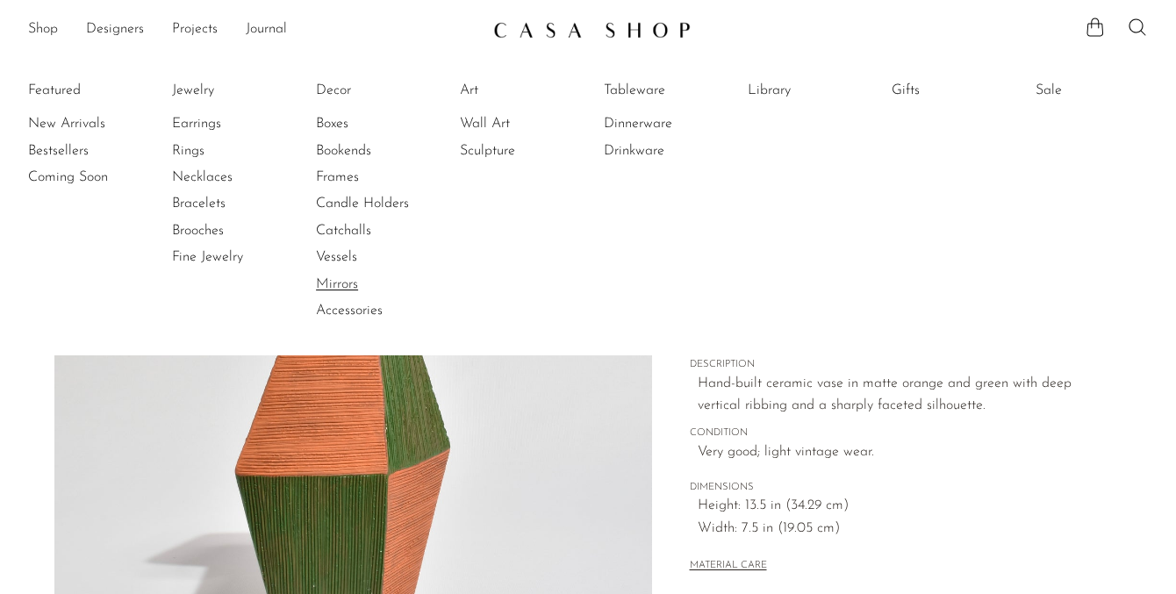
click at [348, 284] on link "Mirrors" at bounding box center [382, 284] width 132 height 19
click at [352, 311] on link "Accessories" at bounding box center [382, 310] width 132 height 19
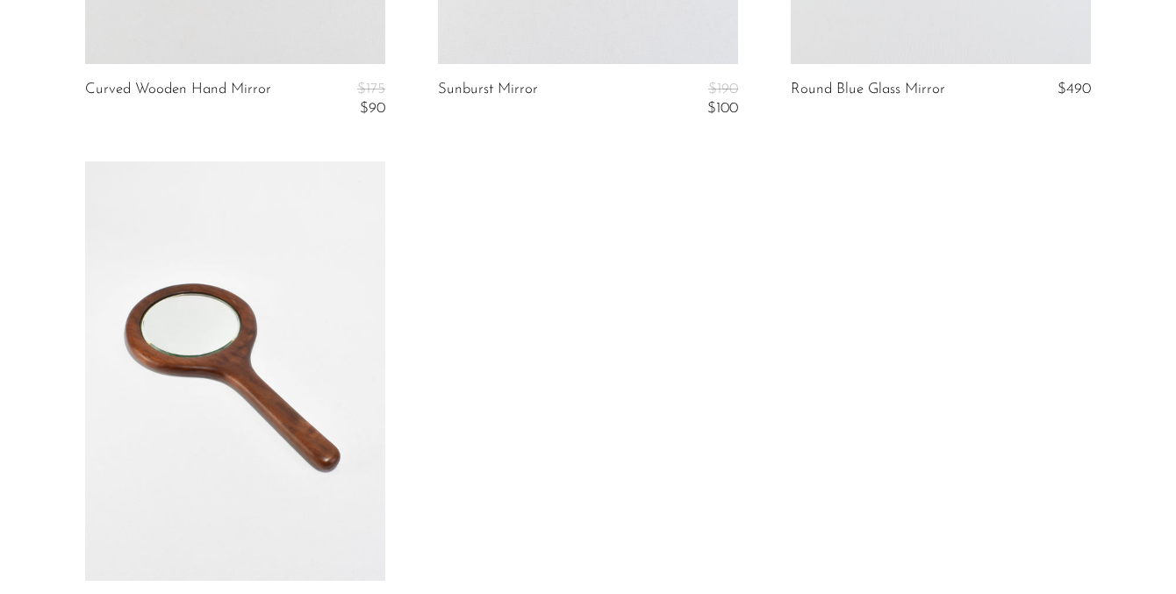
scroll to position [1020, 0]
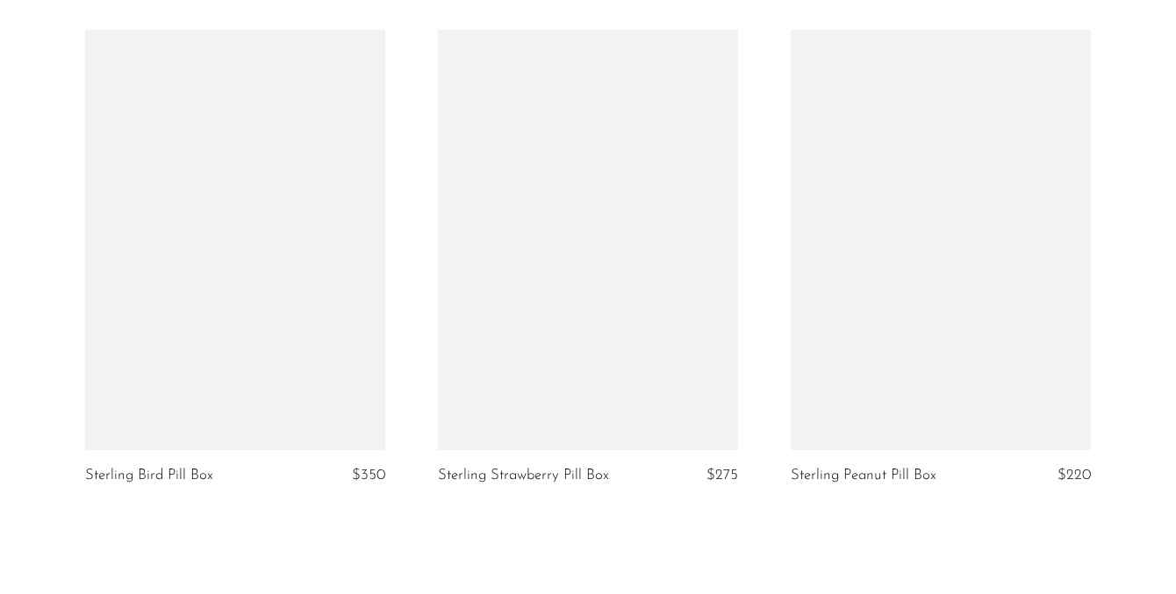
scroll to position [3820, 0]
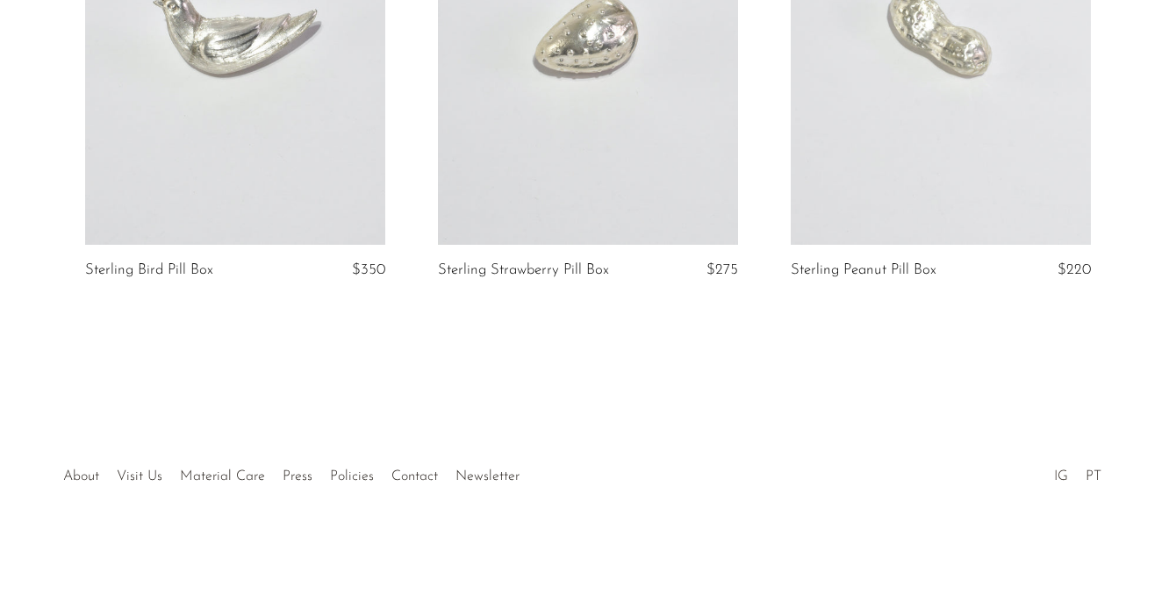
click at [1062, 477] on link "IG" at bounding box center [1061, 476] width 14 height 14
click at [1060, 479] on link "IG" at bounding box center [1061, 476] width 14 height 14
